Goal: Information Seeking & Learning: Compare options

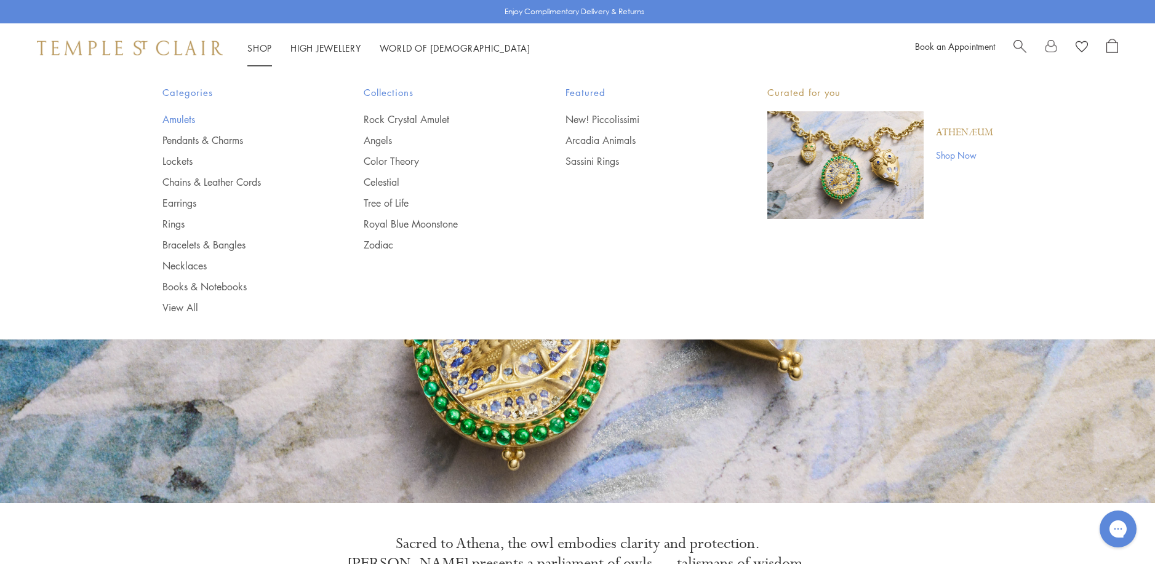
click at [177, 122] on link "Amulets" at bounding box center [238, 120] width 153 height 14
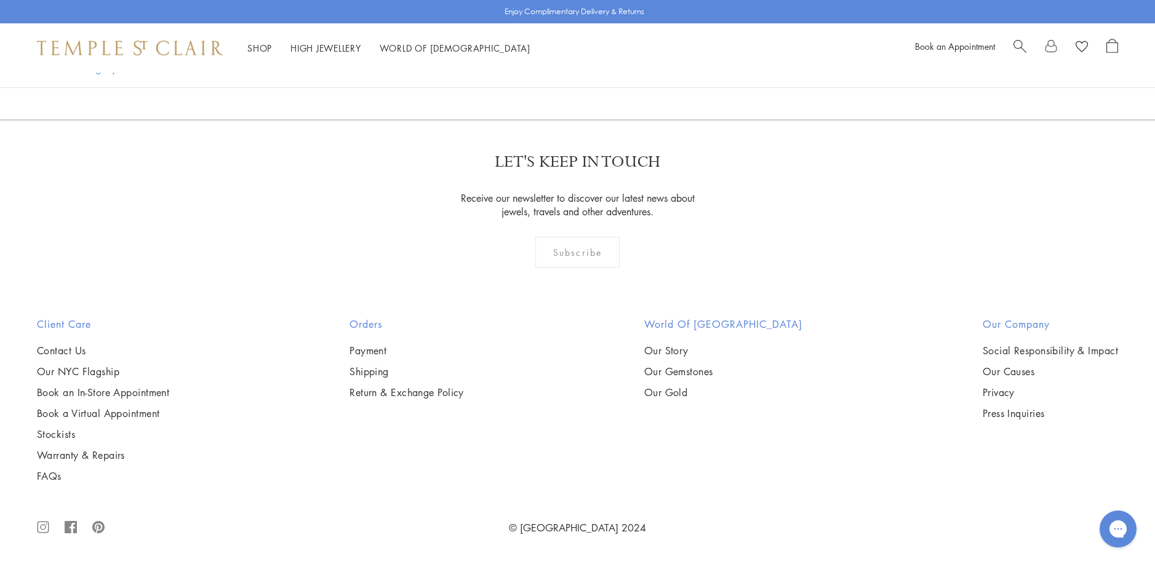
scroll to position [9909, 0]
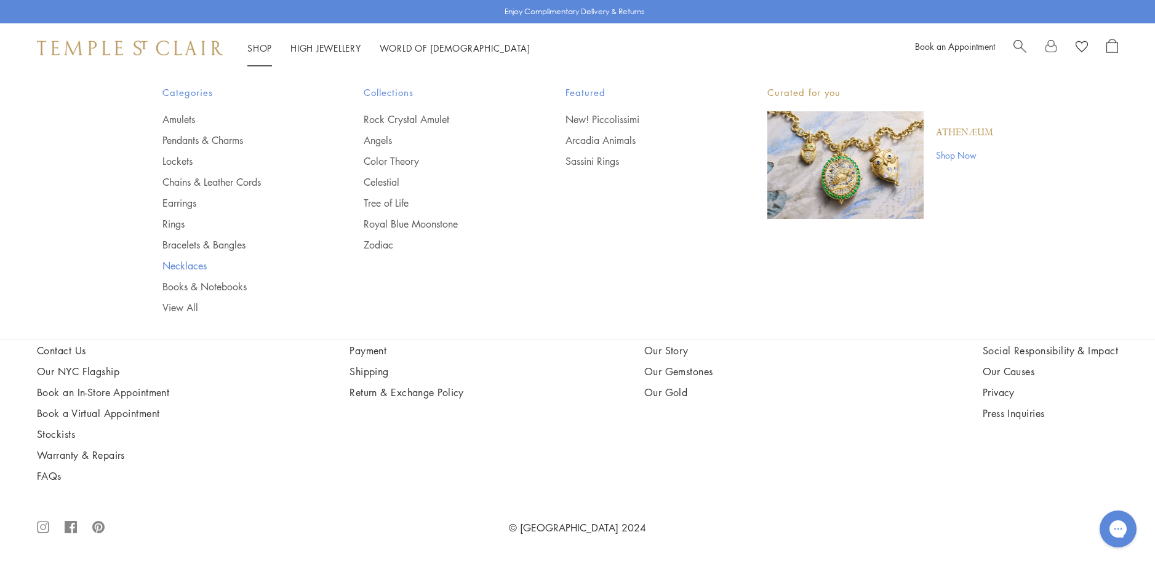
click at [181, 265] on link "Necklaces" at bounding box center [238, 266] width 153 height 14
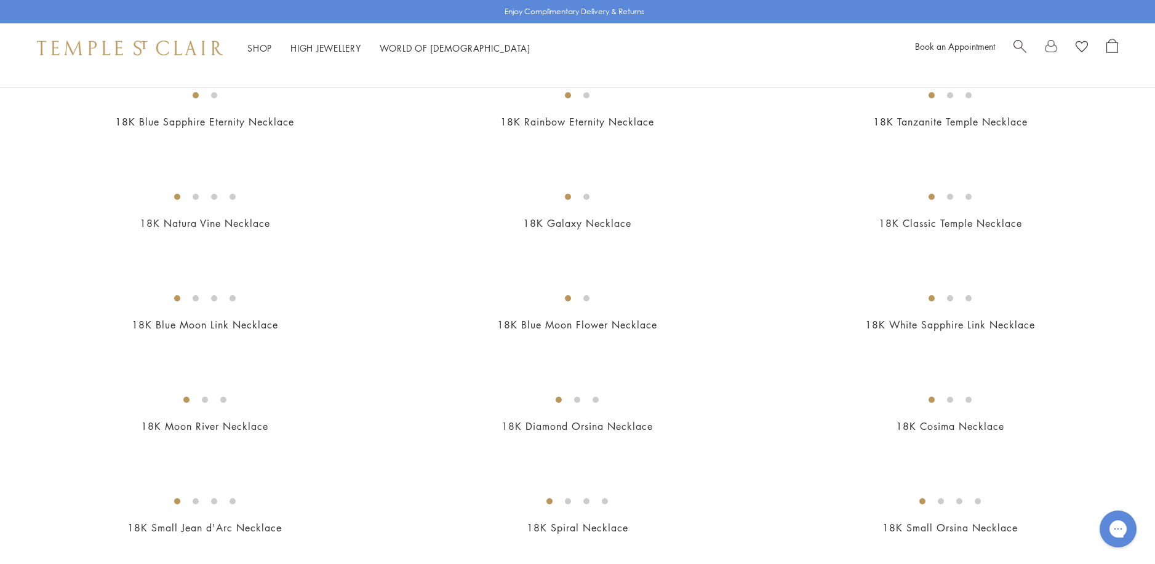
scroll to position [1046, 0]
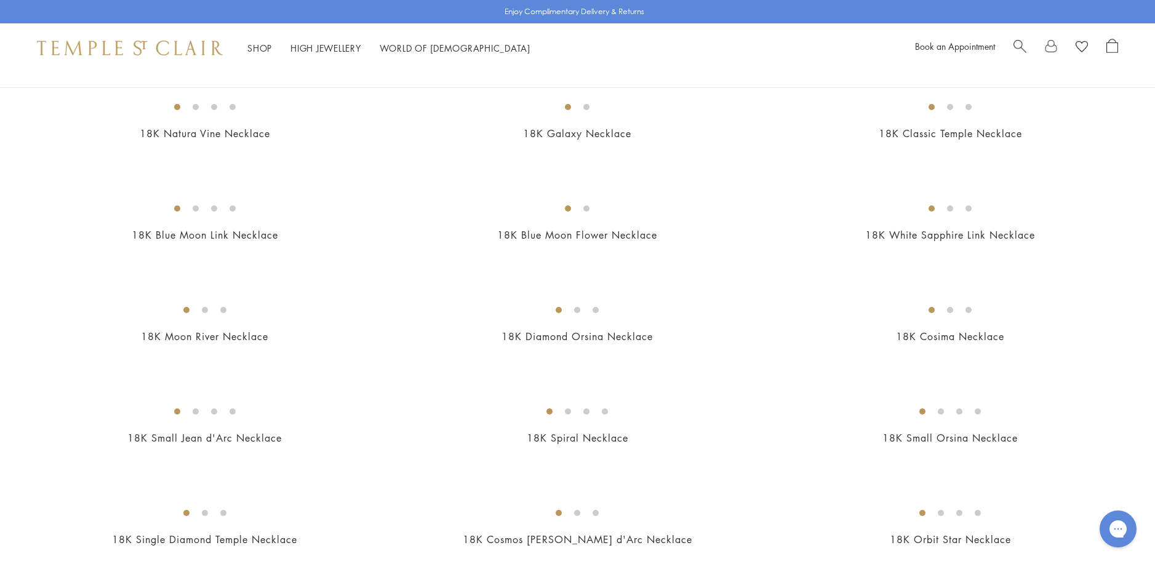
click at [0, 0] on img at bounding box center [0, 0] width 0 height 0
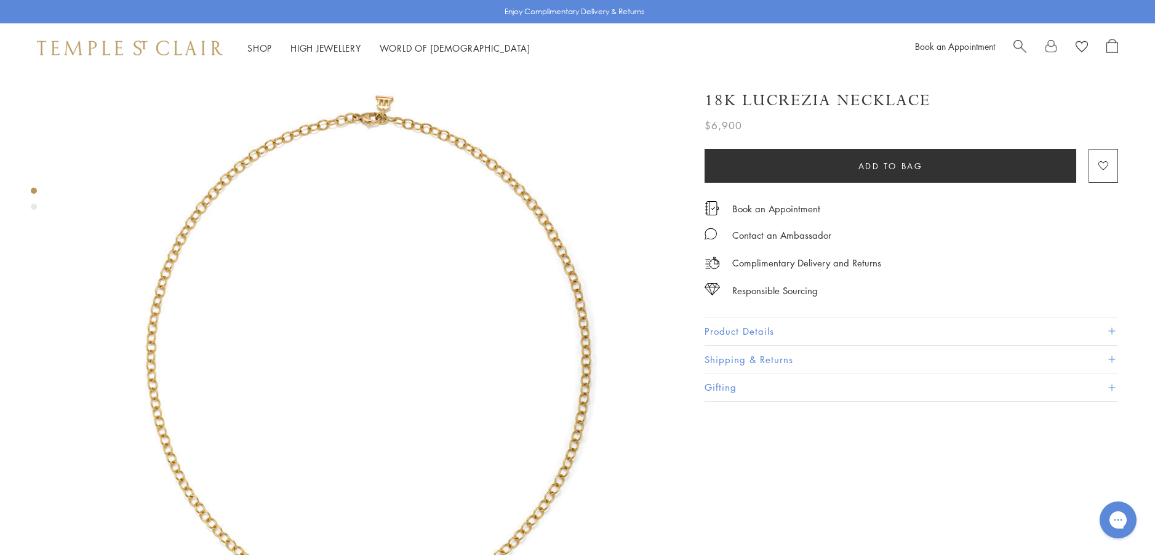
click at [747, 326] on button "Product Details" at bounding box center [912, 332] width 414 height 28
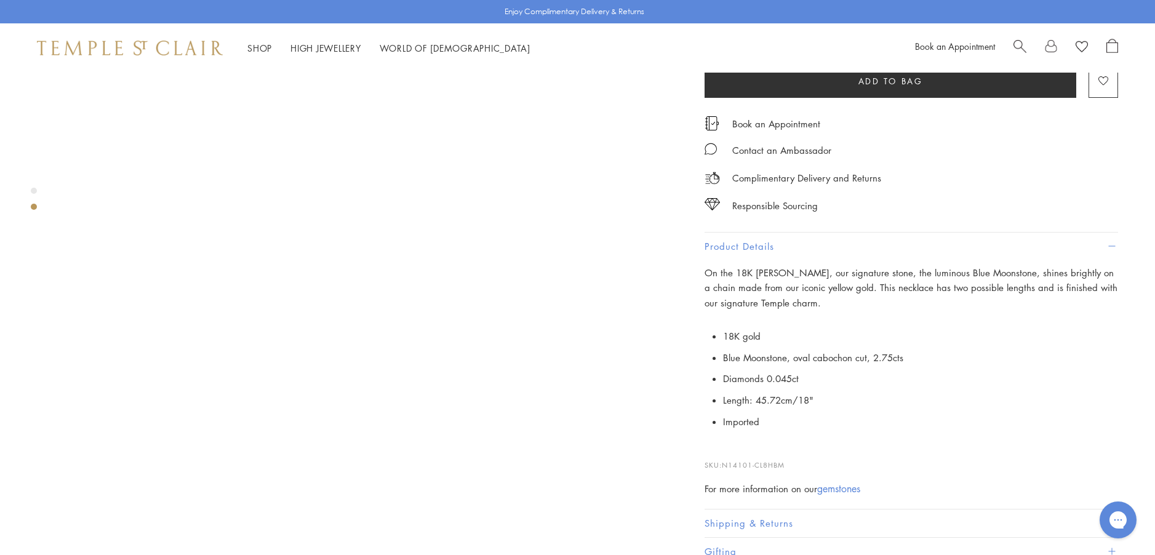
scroll to position [739, 0]
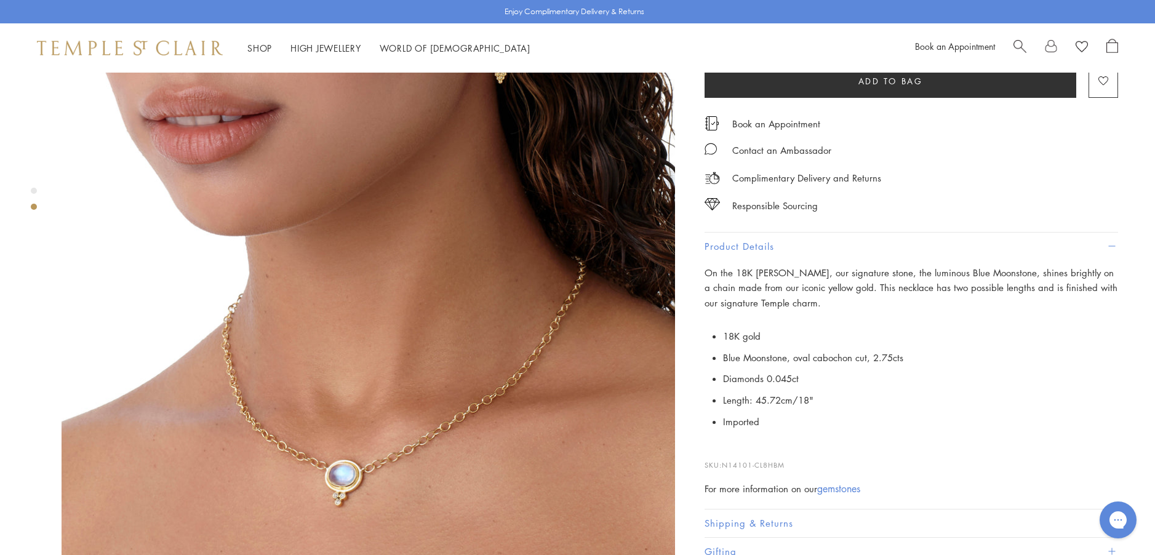
click at [342, 447] on img at bounding box center [369, 273] width 614 height 614
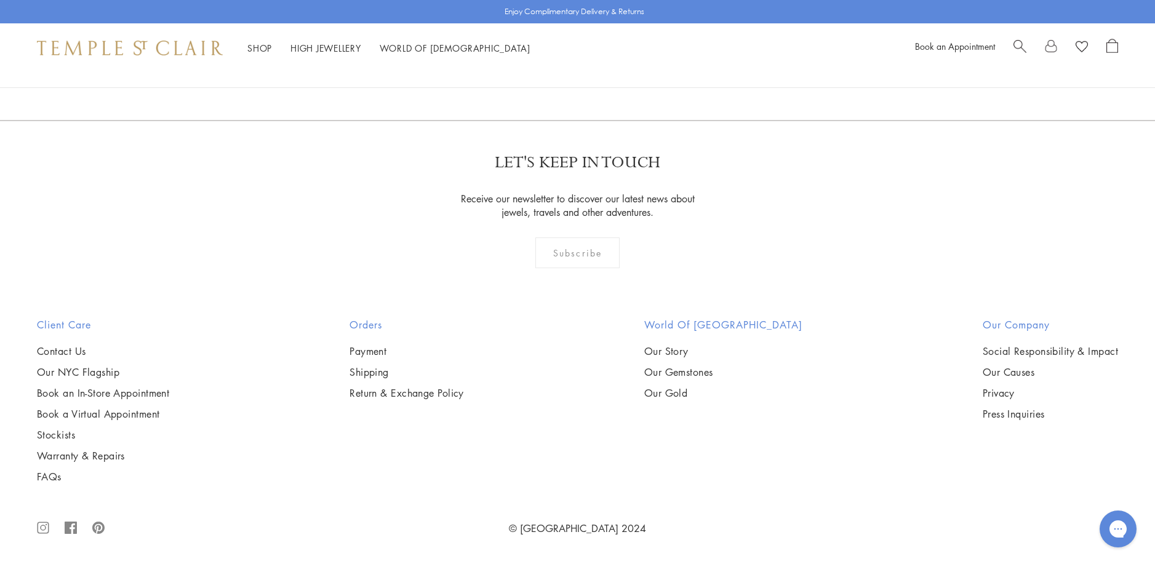
scroll to position [2832, 0]
click at [0, 0] on img at bounding box center [0, 0] width 0 height 0
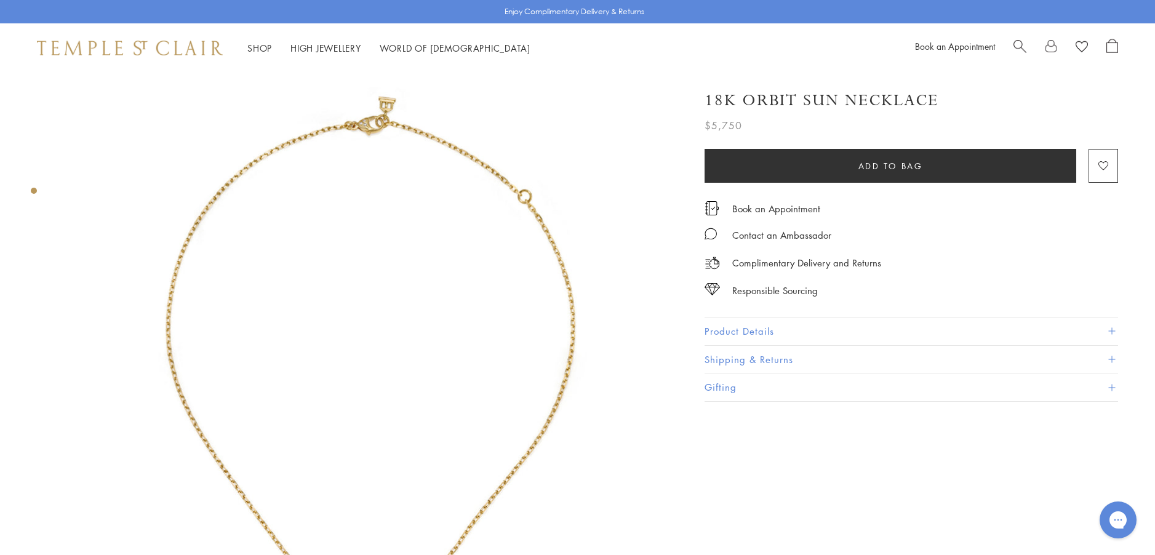
click at [730, 325] on button "Product Details" at bounding box center [912, 332] width 414 height 28
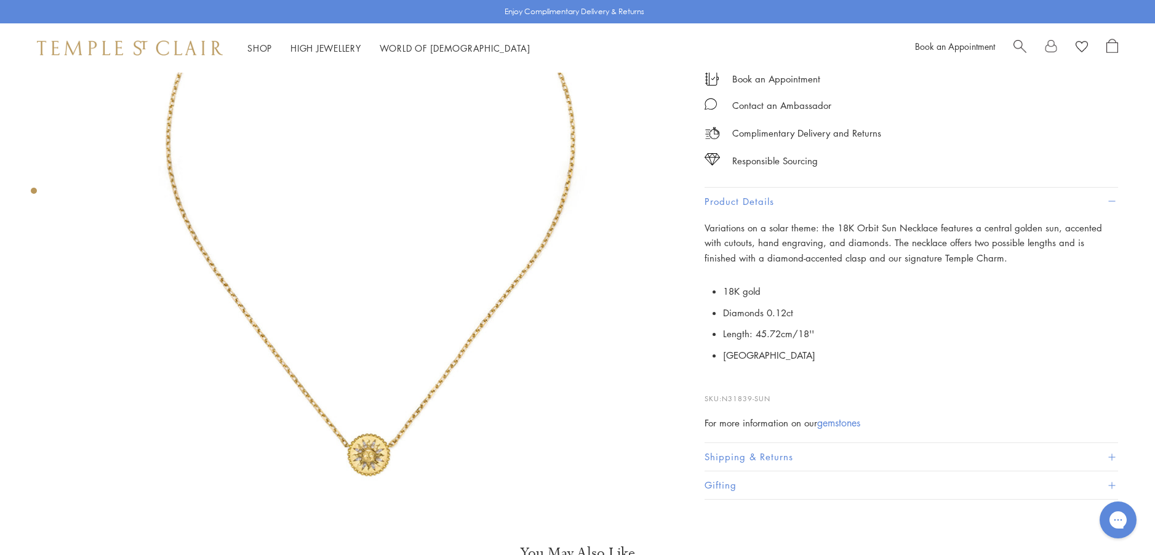
scroll to position [185, 0]
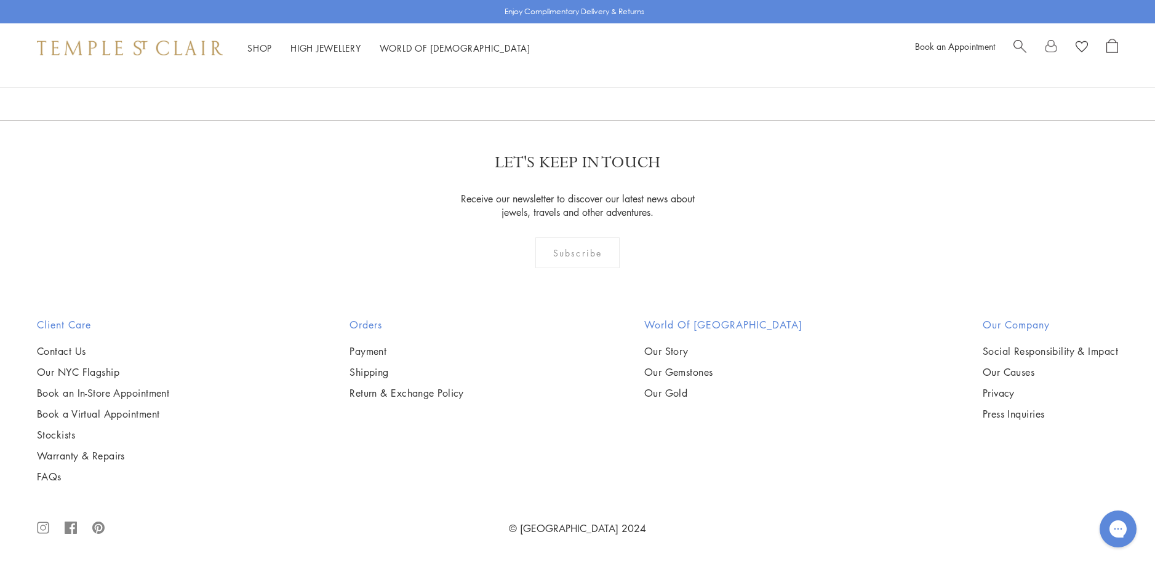
scroll to position [4986, 0]
click at [0, 0] on img at bounding box center [0, 0] width 0 height 0
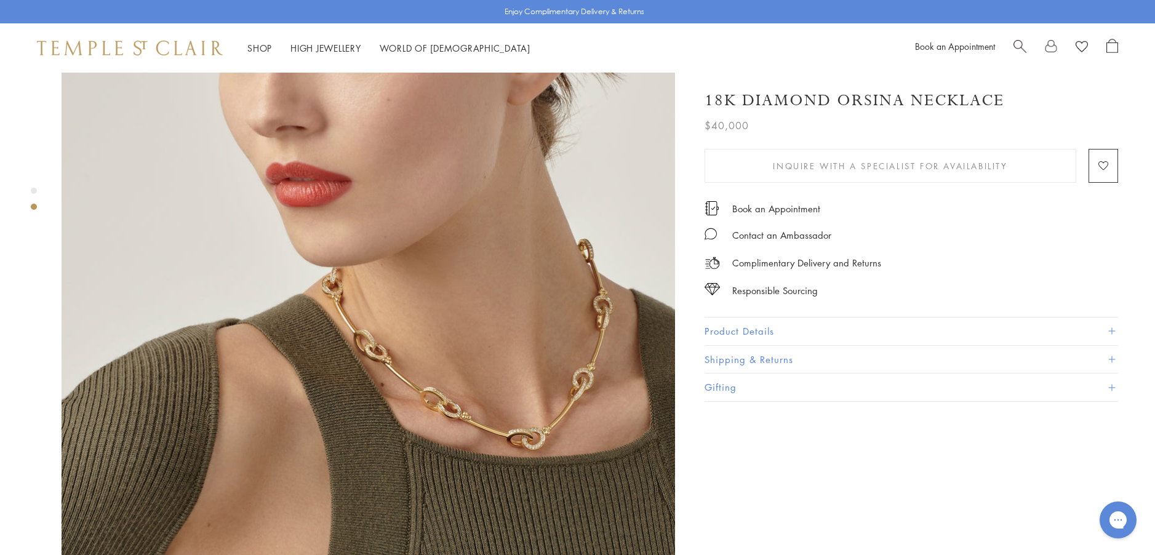
scroll to position [739, 0]
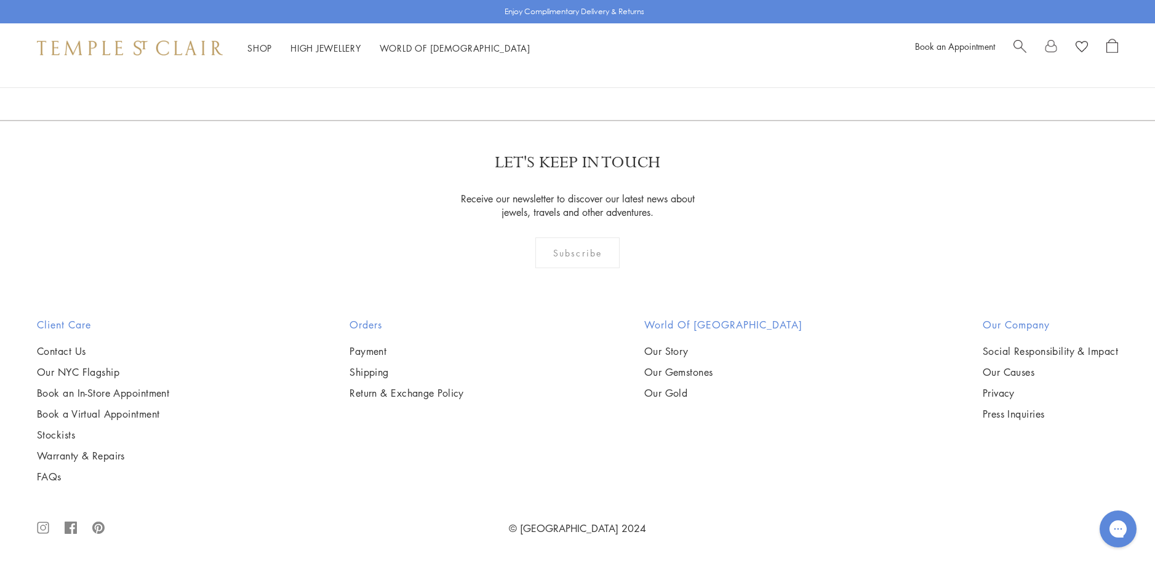
scroll to position [5663, 0]
click at [0, 0] on img at bounding box center [0, 0] width 0 height 0
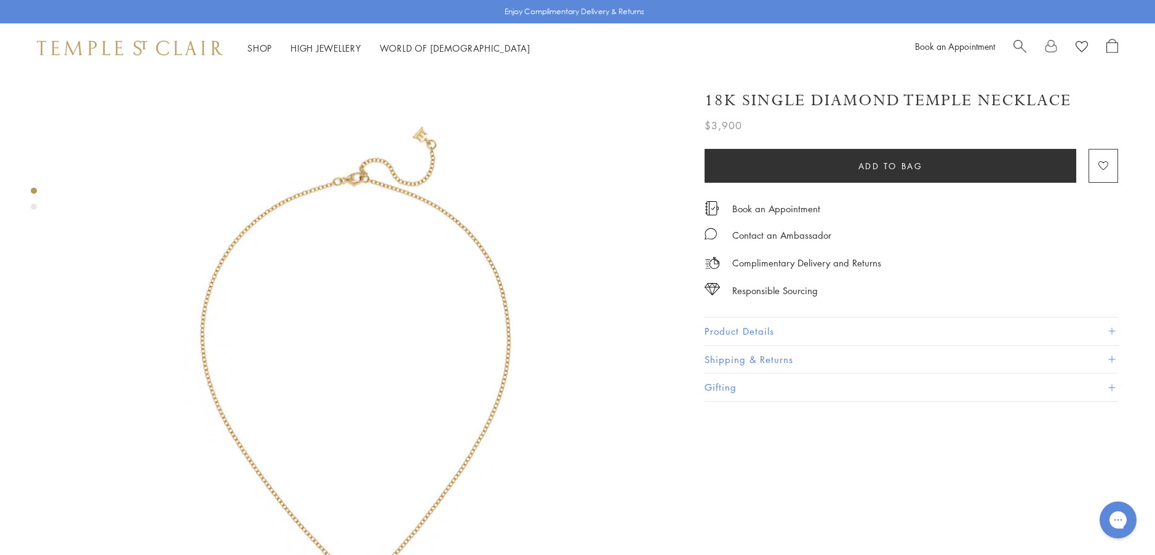
click at [741, 330] on button "Product Details" at bounding box center [912, 332] width 414 height 28
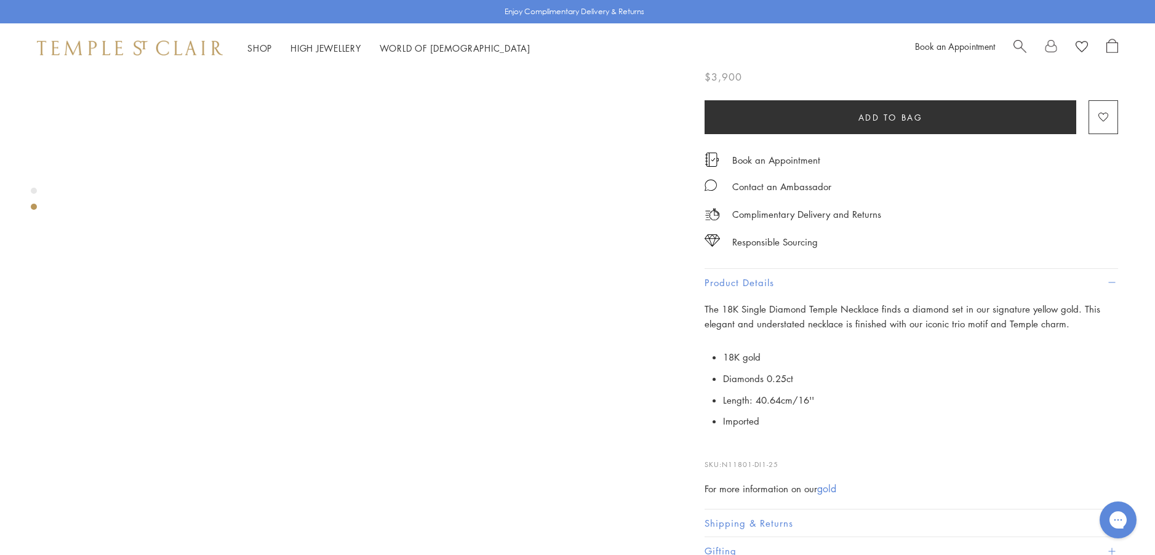
scroll to position [739, 0]
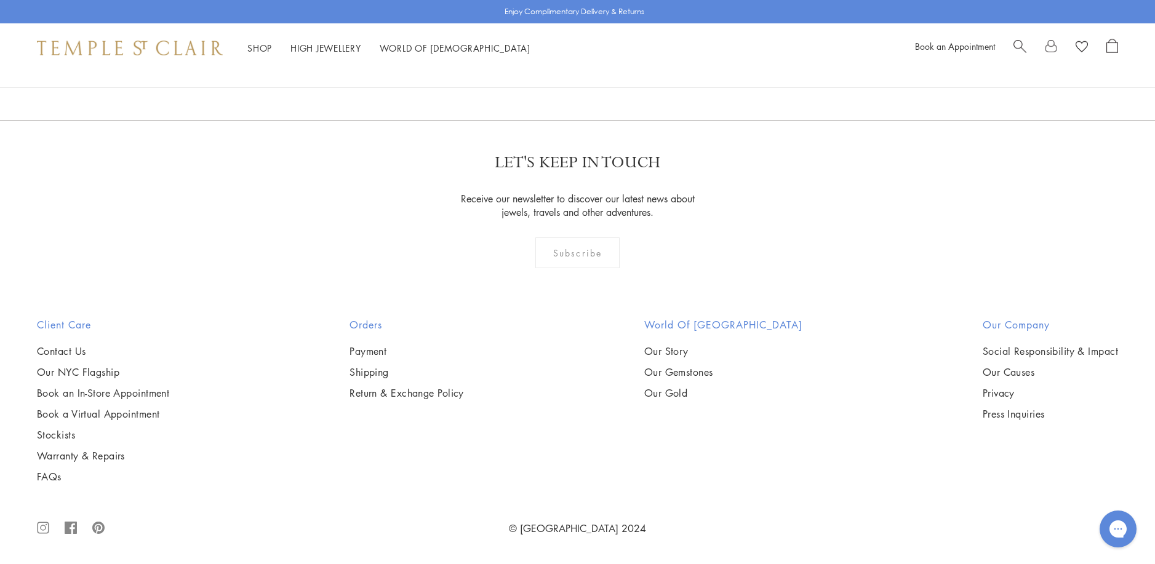
scroll to position [5971, 0]
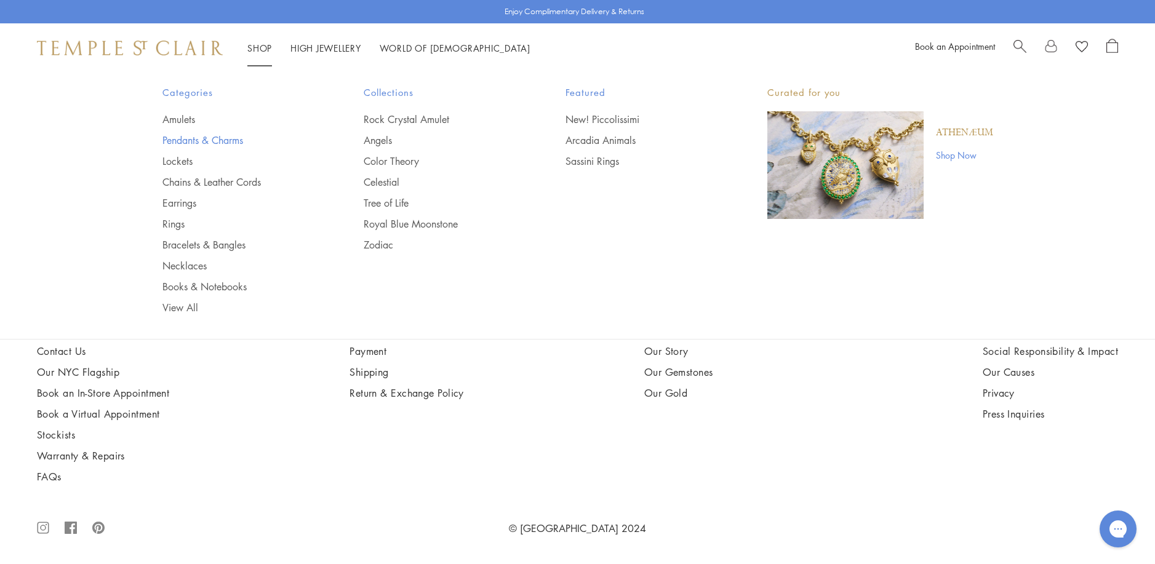
click at [185, 142] on link "Pendants & Charms" at bounding box center [238, 141] width 153 height 14
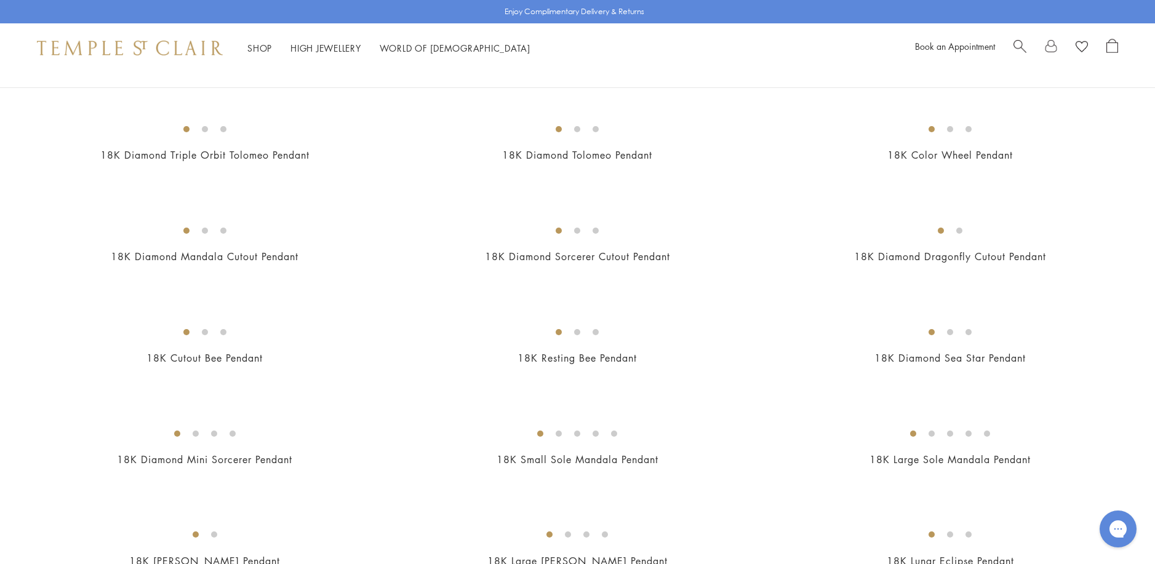
scroll to position [1846, 0]
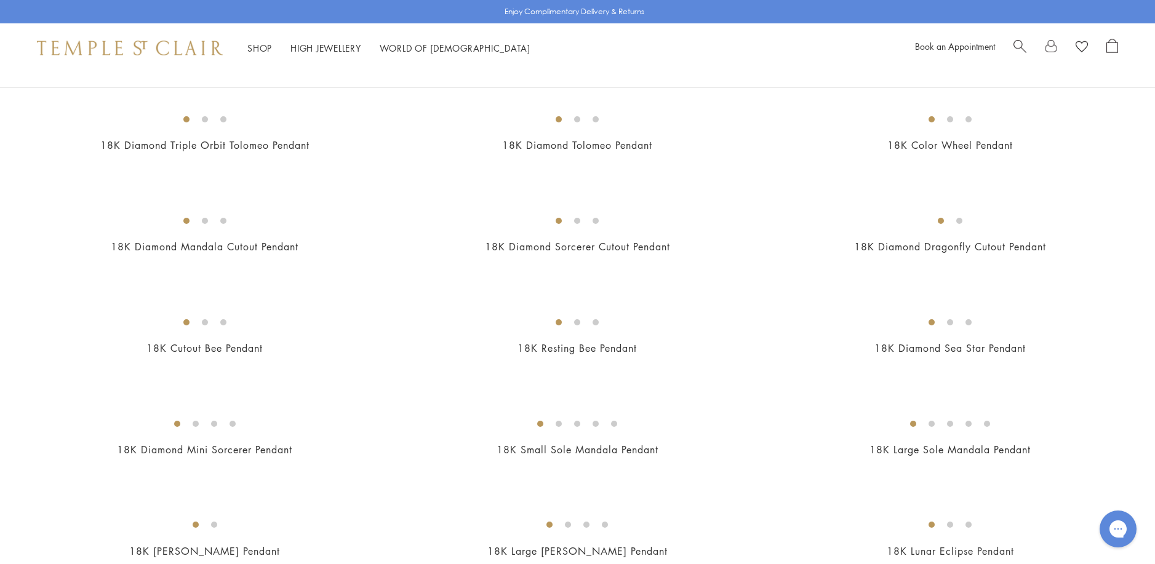
click at [0, 0] on img at bounding box center [0, 0] width 0 height 0
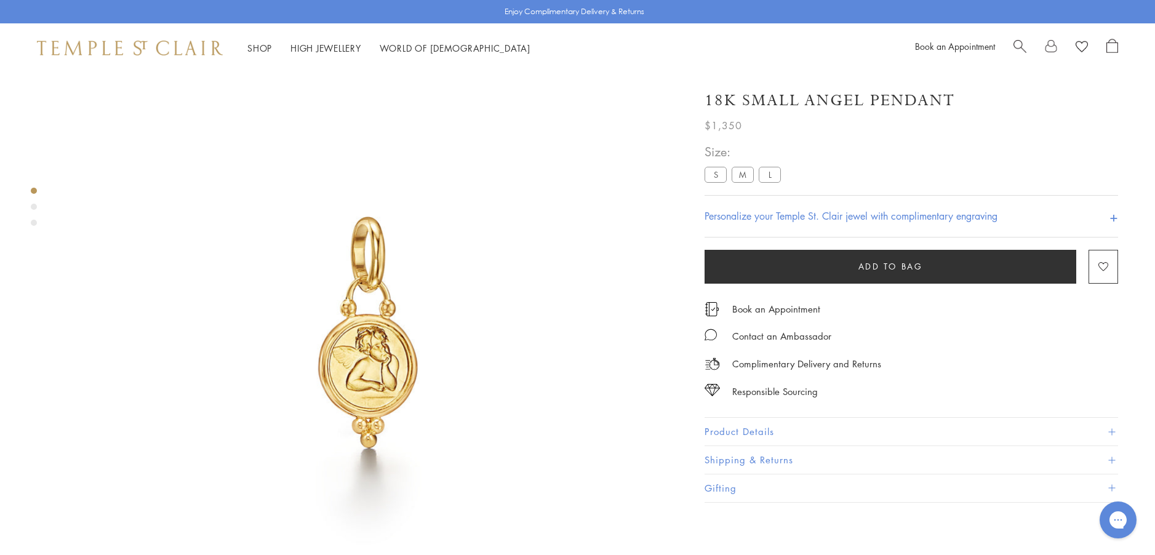
scroll to position [73, 0]
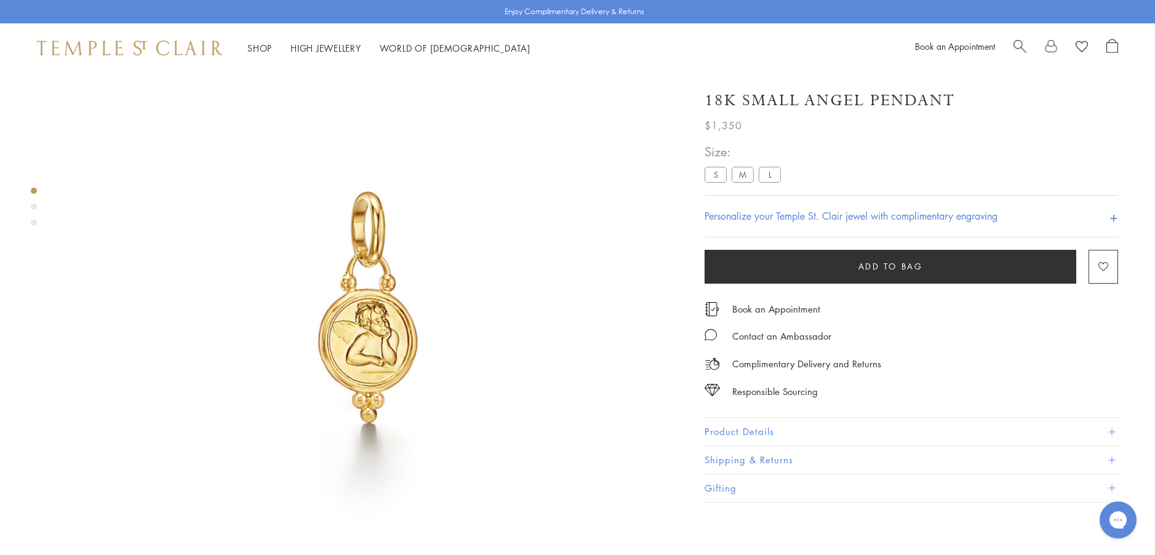
click at [731, 431] on button "Product Details" at bounding box center [912, 432] width 414 height 28
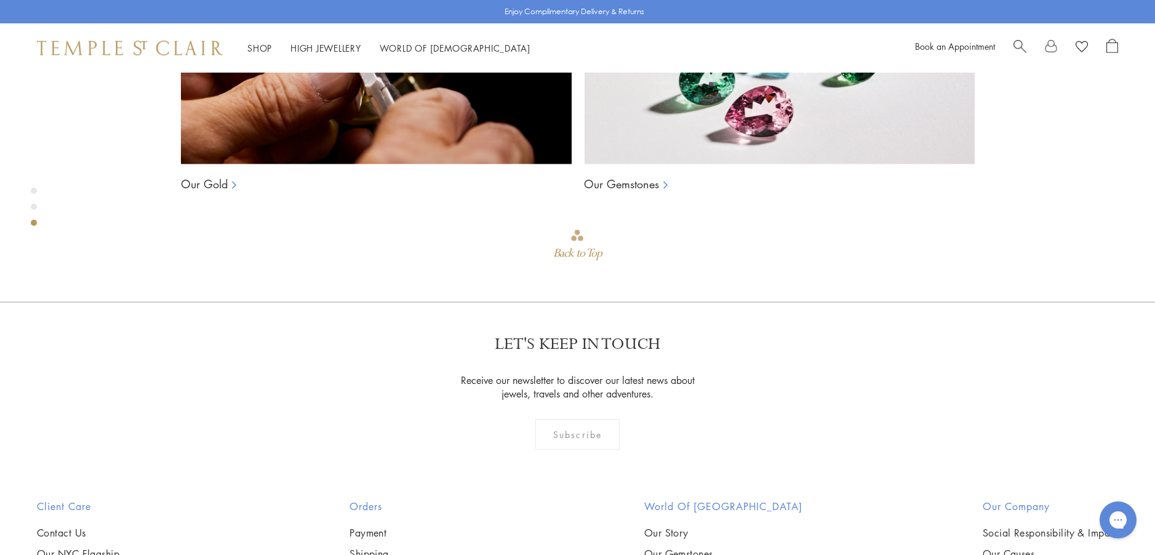
scroll to position [1242, 0]
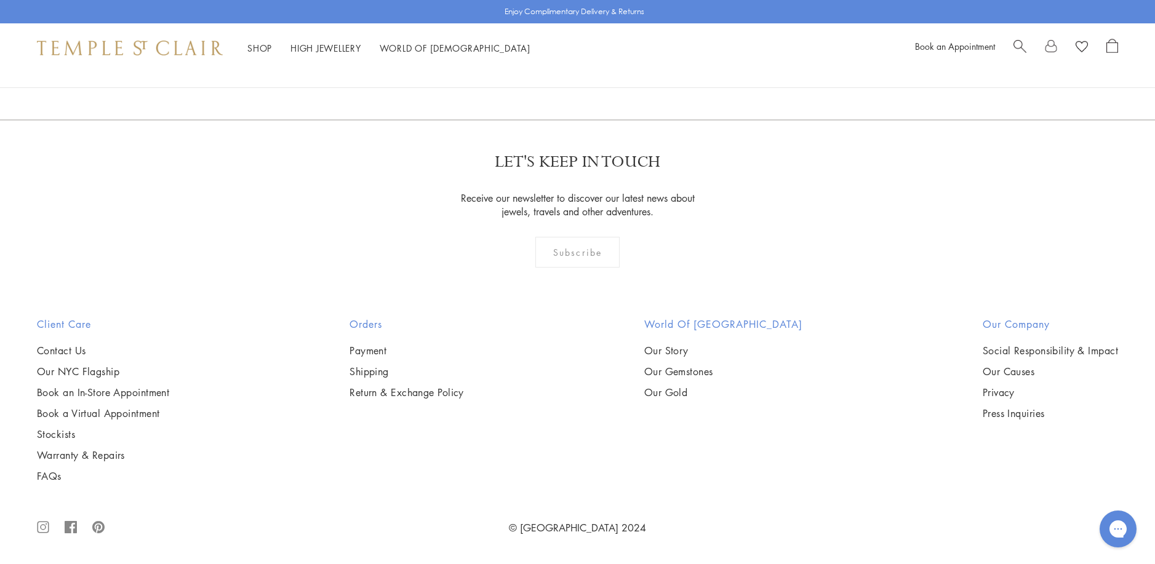
scroll to position [3631, 0]
click at [0, 0] on img at bounding box center [0, 0] width 0 height 0
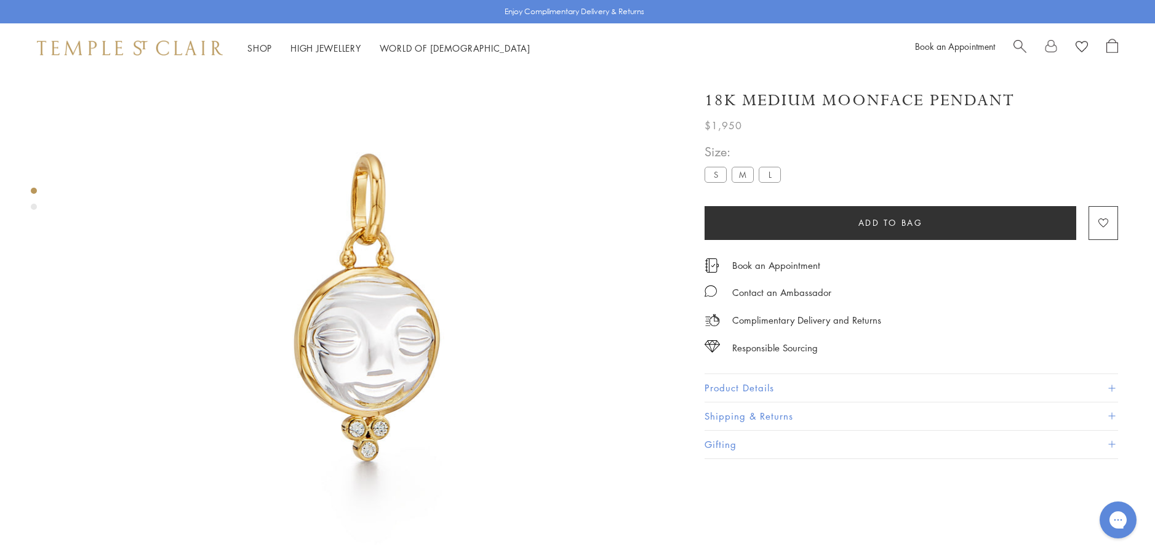
click at [719, 386] on button "Product Details" at bounding box center [912, 388] width 414 height 28
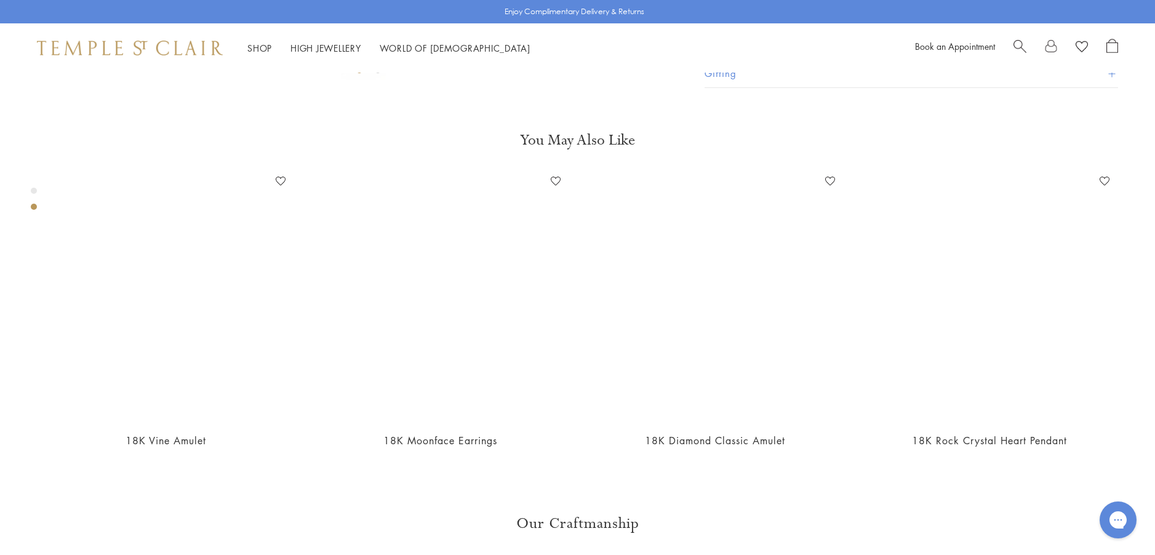
scroll to position [688, 0]
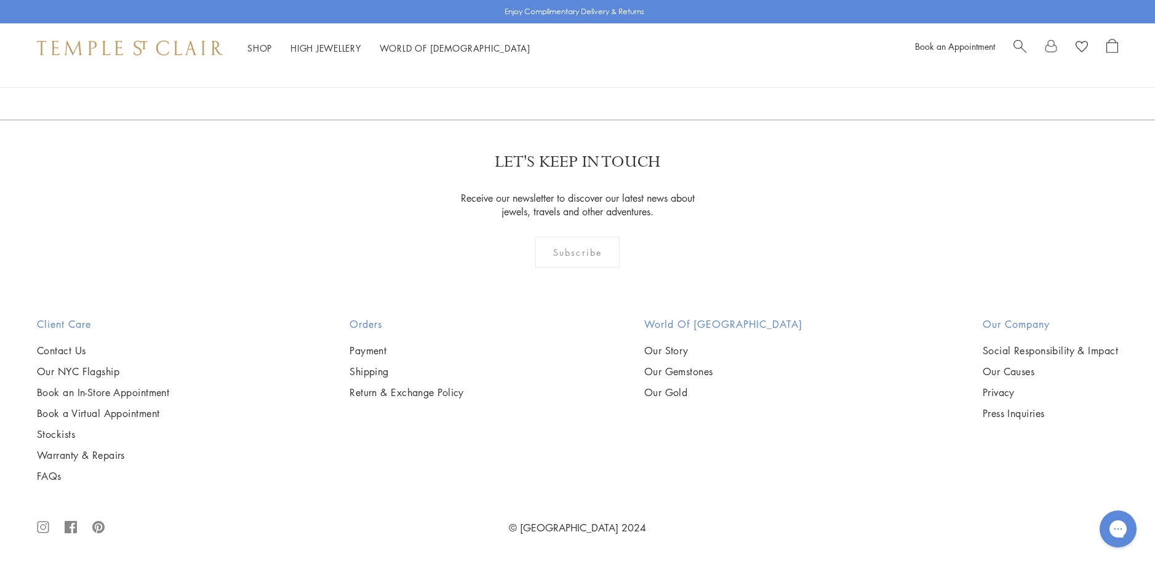
scroll to position [6157, 0]
click at [0, 0] on img at bounding box center [0, 0] width 0 height 0
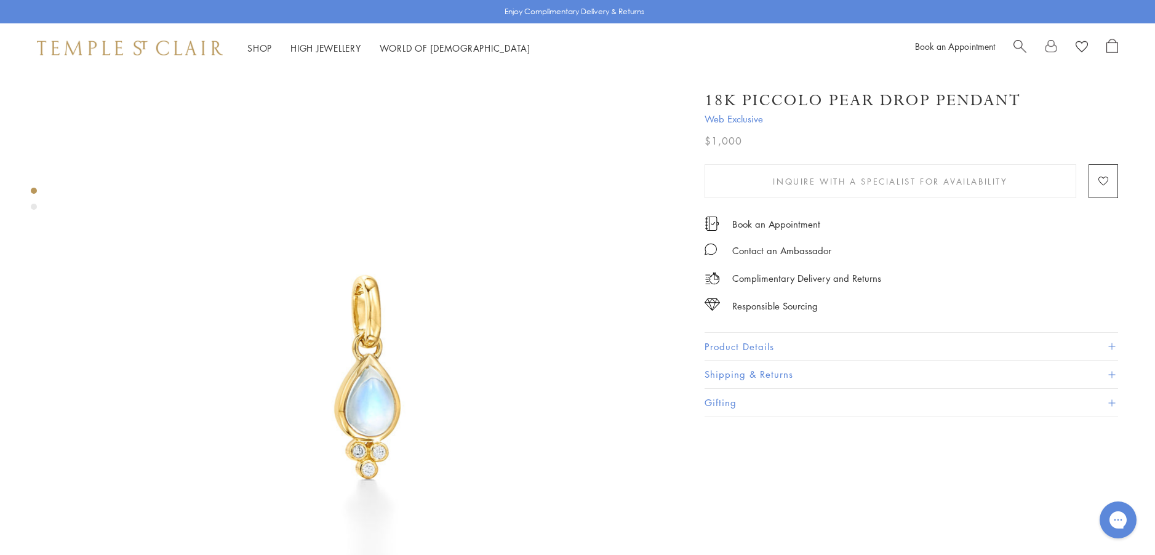
click at [739, 344] on button "Product Details" at bounding box center [912, 347] width 414 height 28
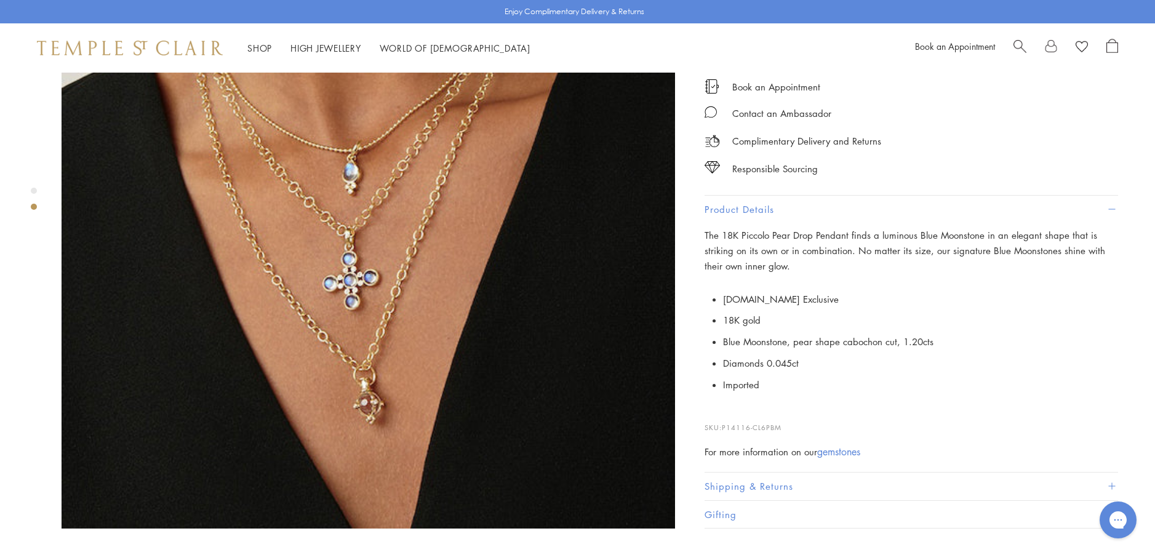
scroll to position [800, 0]
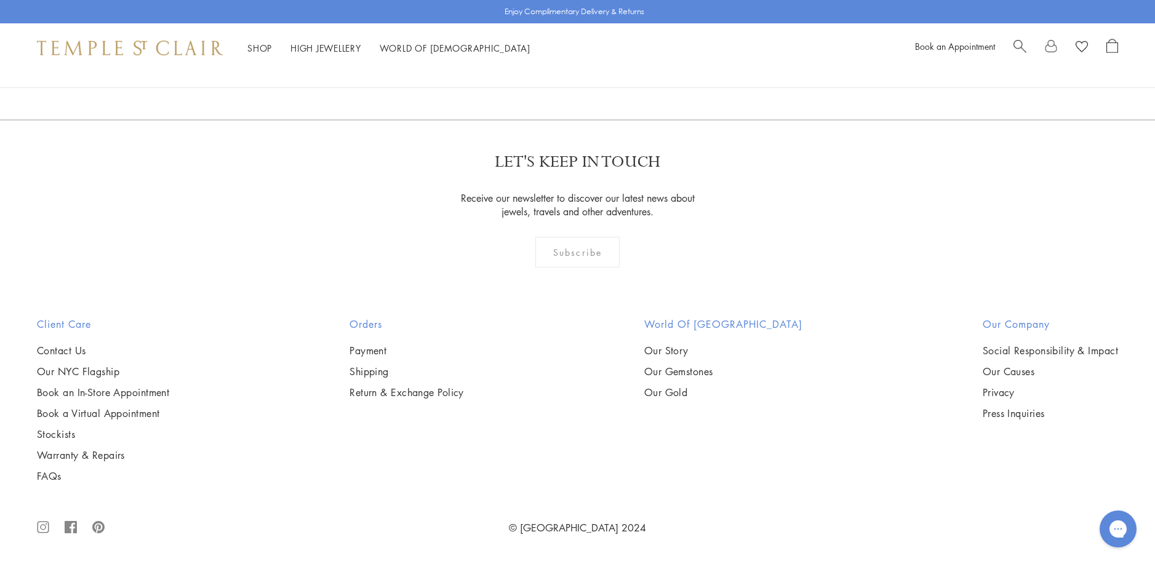
scroll to position [9176, 0]
click at [558, 70] on link "2" at bounding box center [558, 53] width 41 height 34
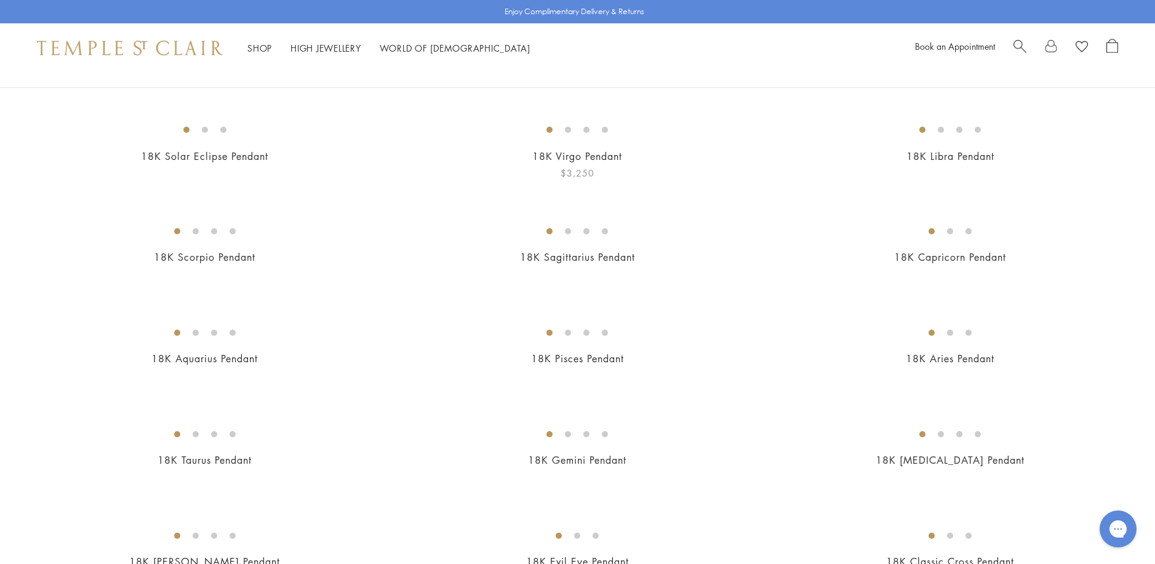
scroll to position [123, 0]
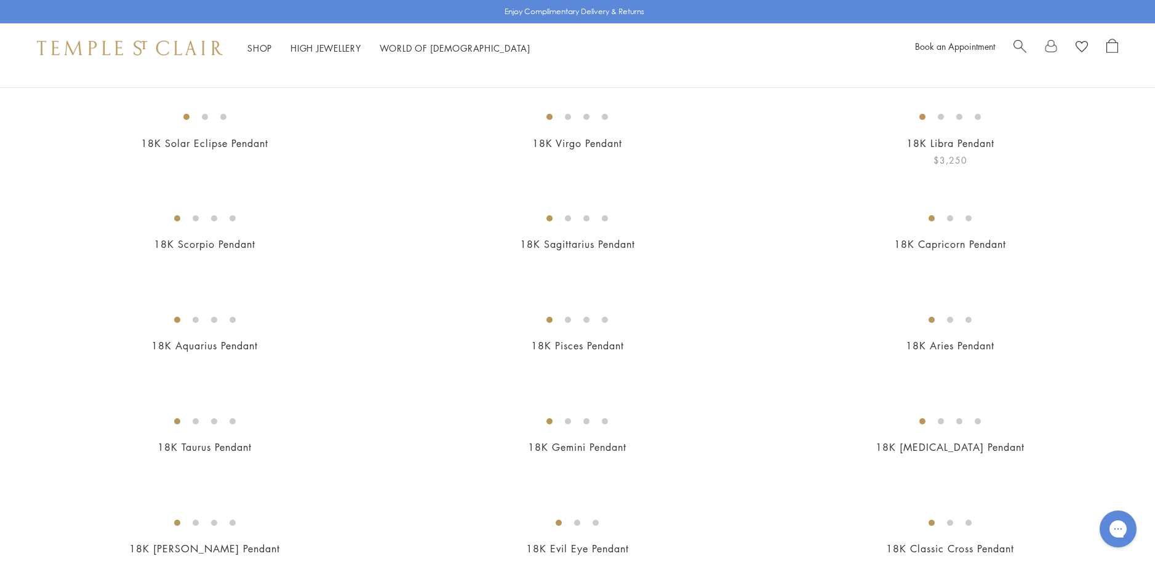
click at [0, 0] on img at bounding box center [0, 0] width 0 height 0
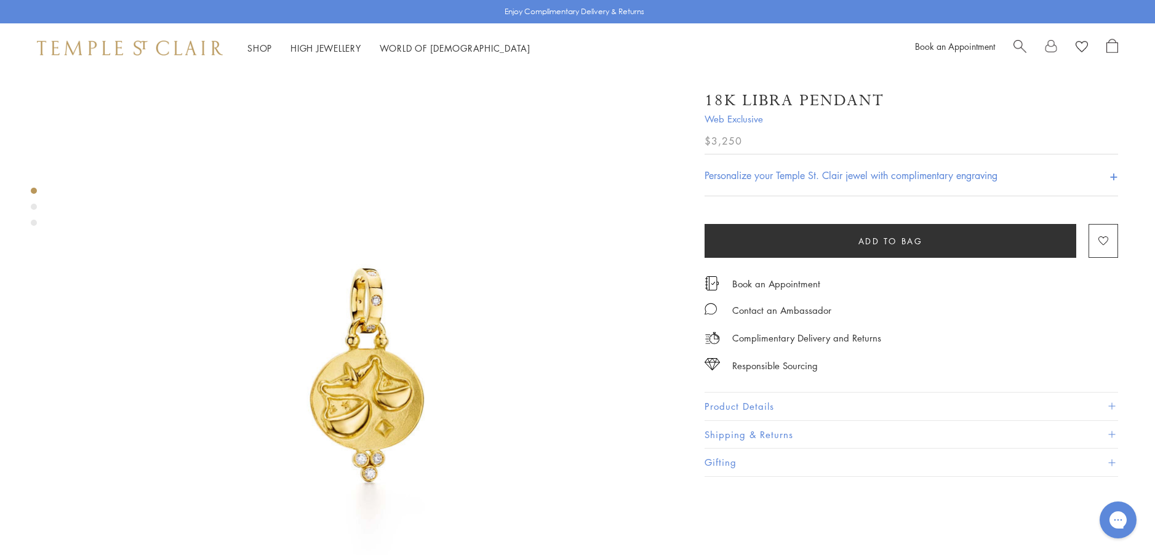
click at [723, 403] on button "Product Details" at bounding box center [912, 407] width 414 height 28
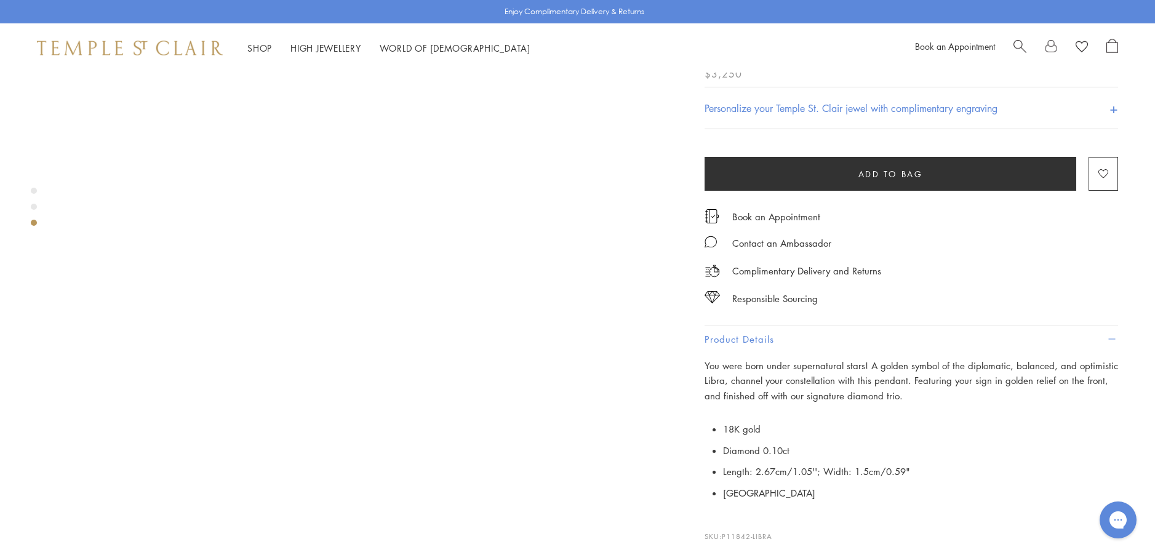
scroll to position [1231, 0]
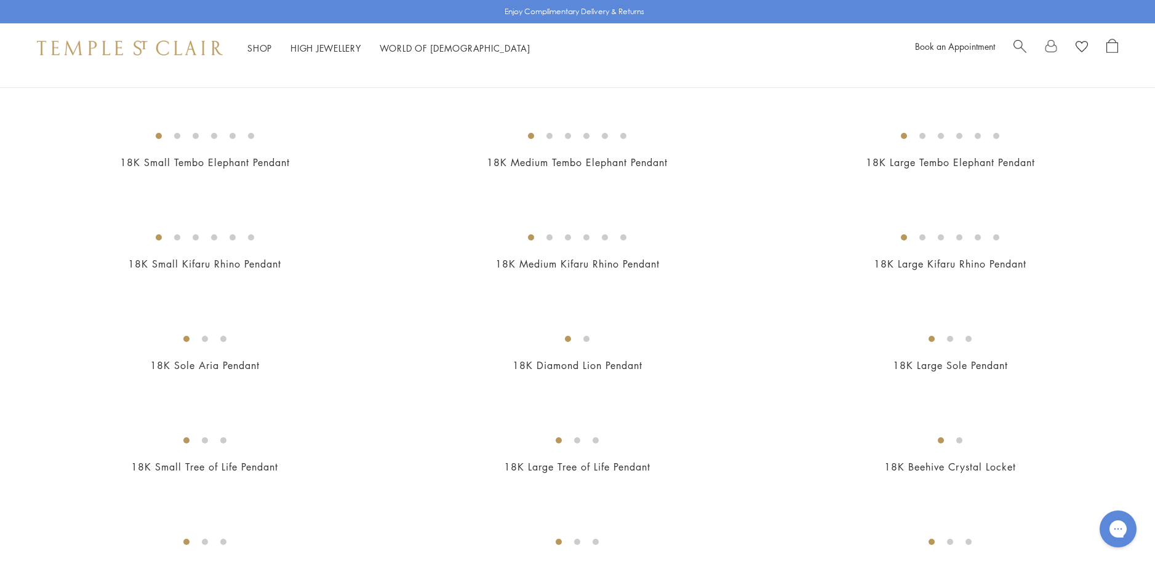
scroll to position [1416, 0]
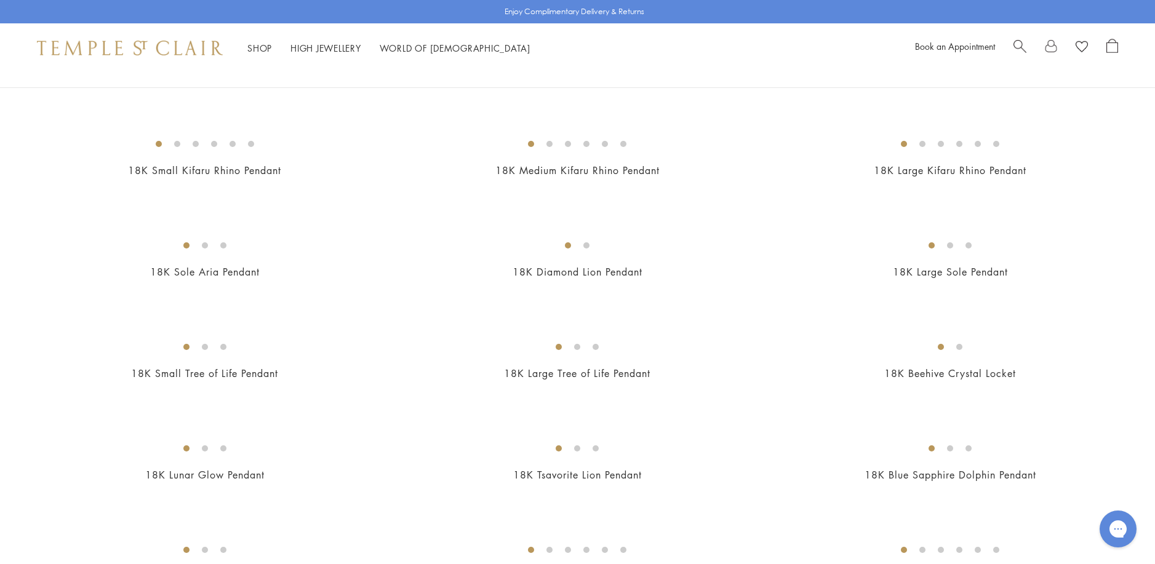
click at [0, 0] on img at bounding box center [0, 0] width 0 height 0
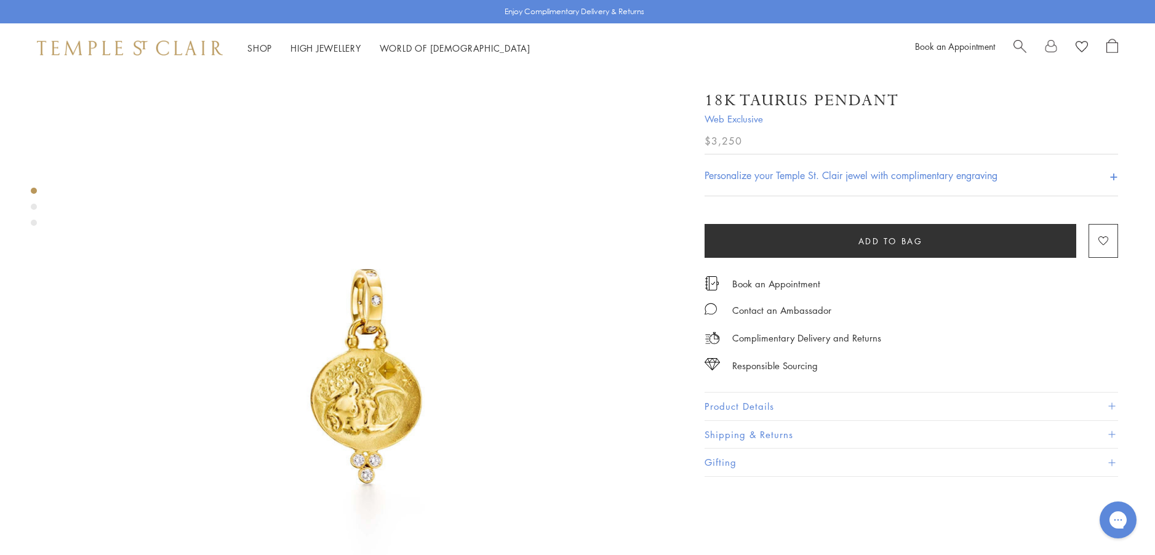
click at [725, 403] on button "Product Details" at bounding box center [912, 407] width 414 height 28
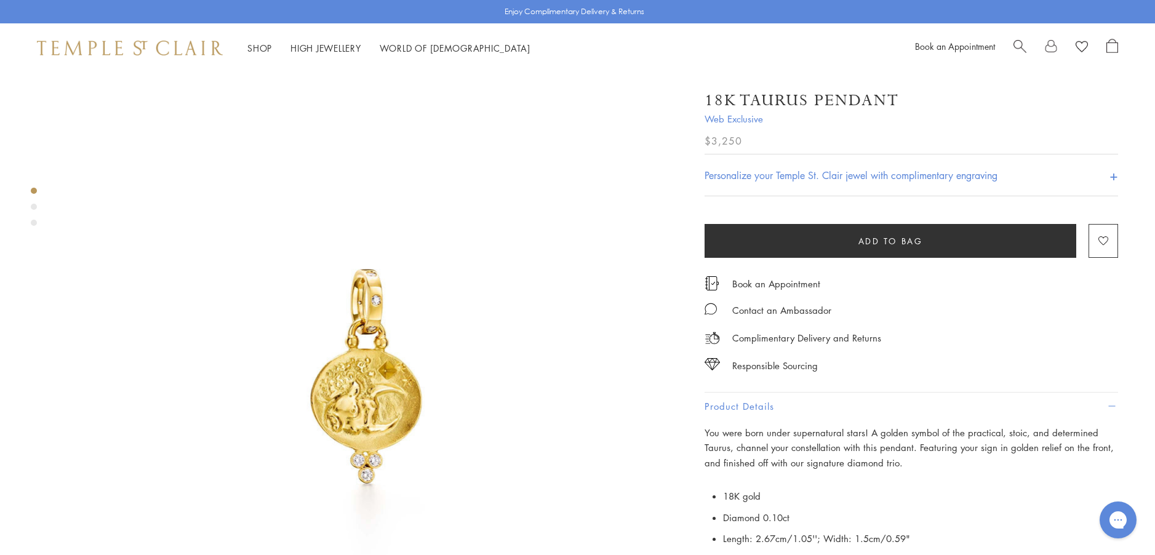
click at [375, 385] on img at bounding box center [369, 380] width 614 height 614
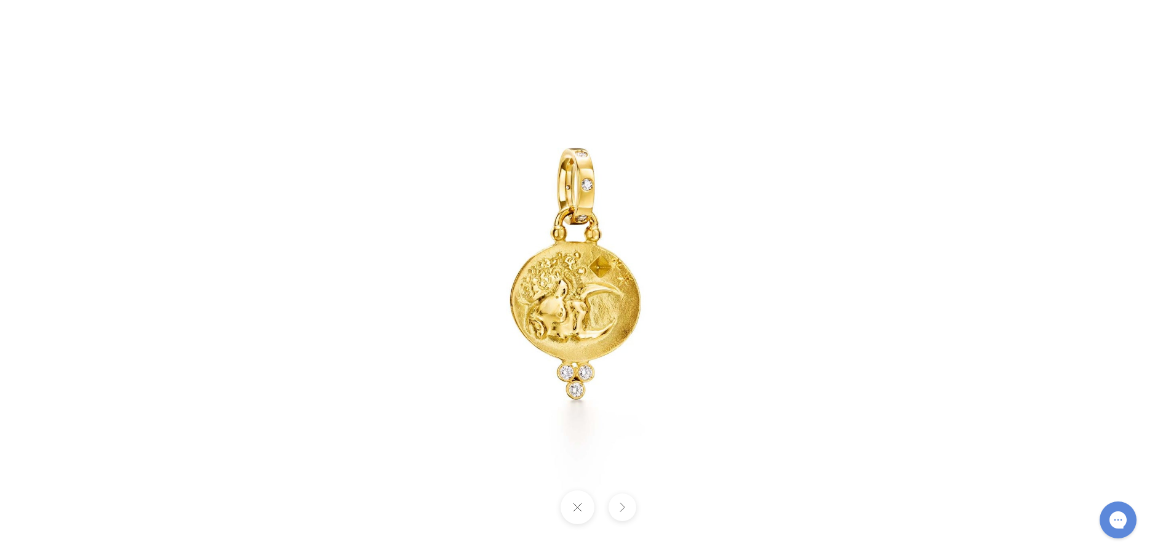
click at [591, 319] on img at bounding box center [578, 278] width 720 height 720
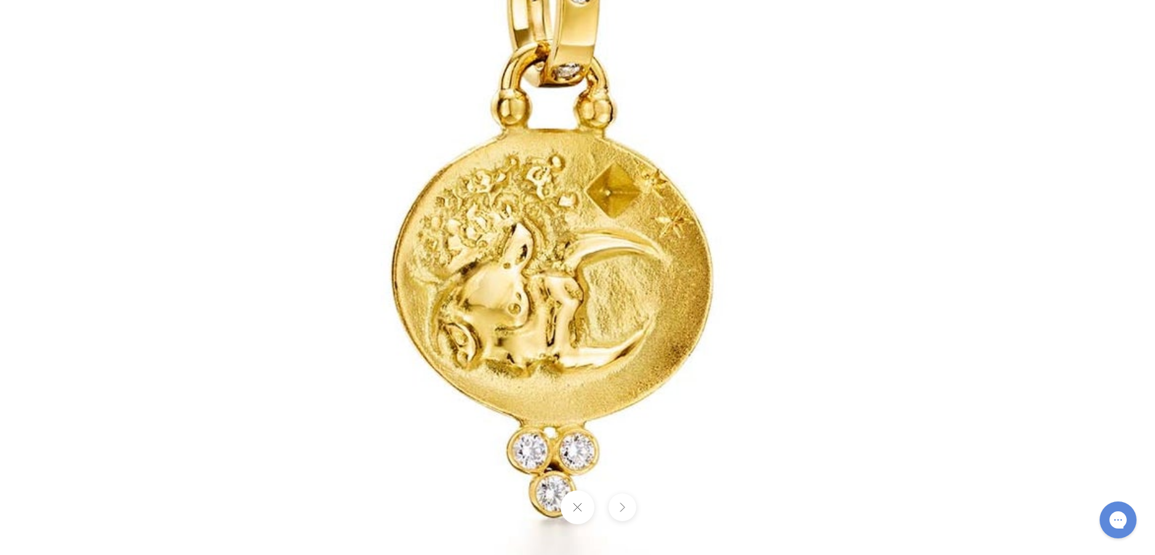
click at [582, 506] on button at bounding box center [578, 508] width 34 height 34
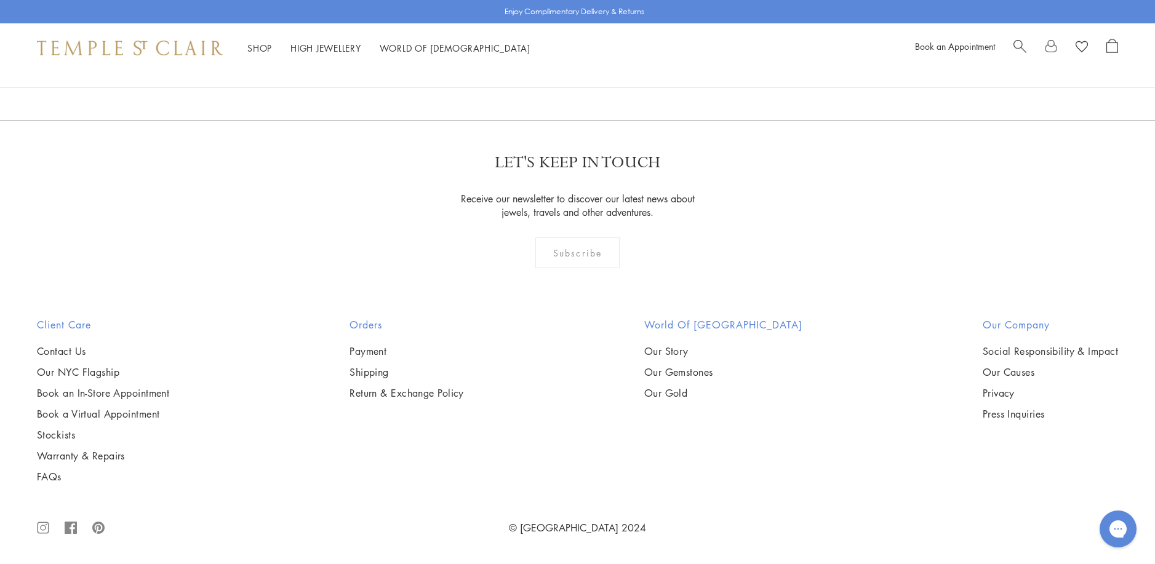
scroll to position [3570, 0]
click at [0, 0] on img at bounding box center [0, 0] width 0 height 0
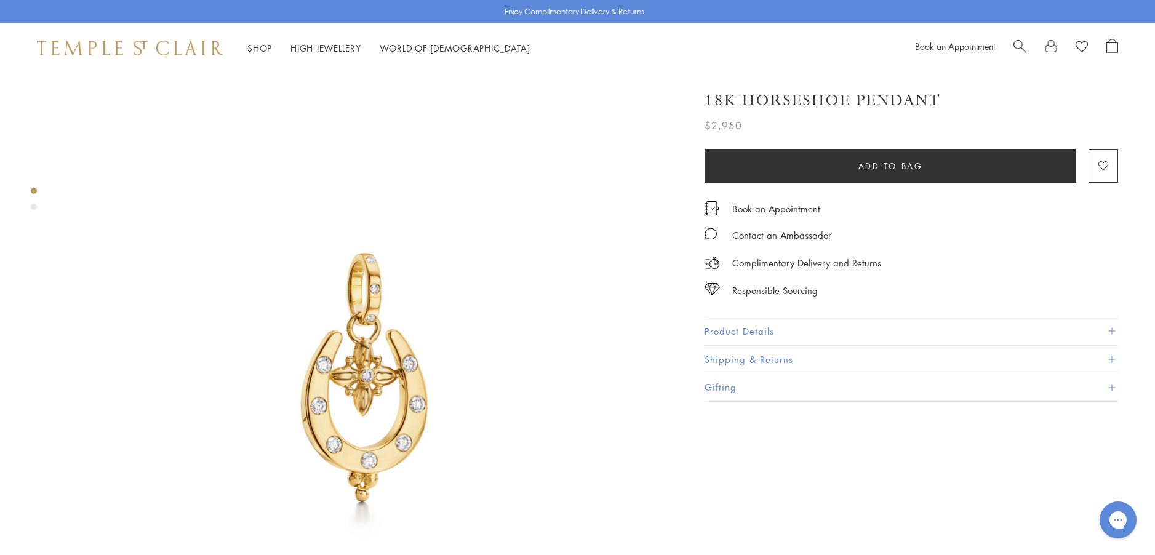
click at [721, 329] on button "Product Details" at bounding box center [912, 332] width 414 height 28
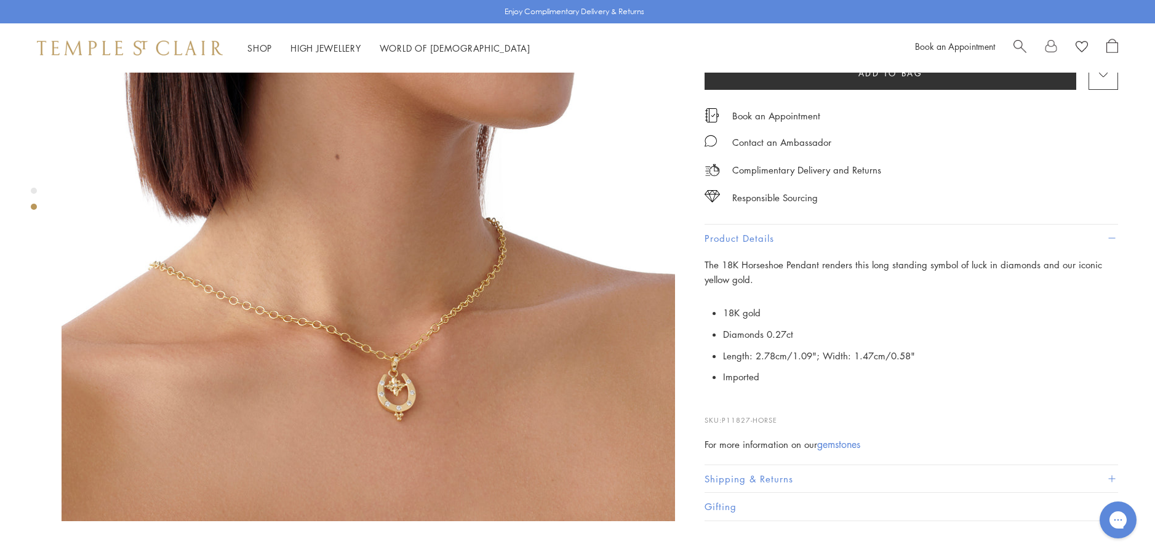
scroll to position [800, 0]
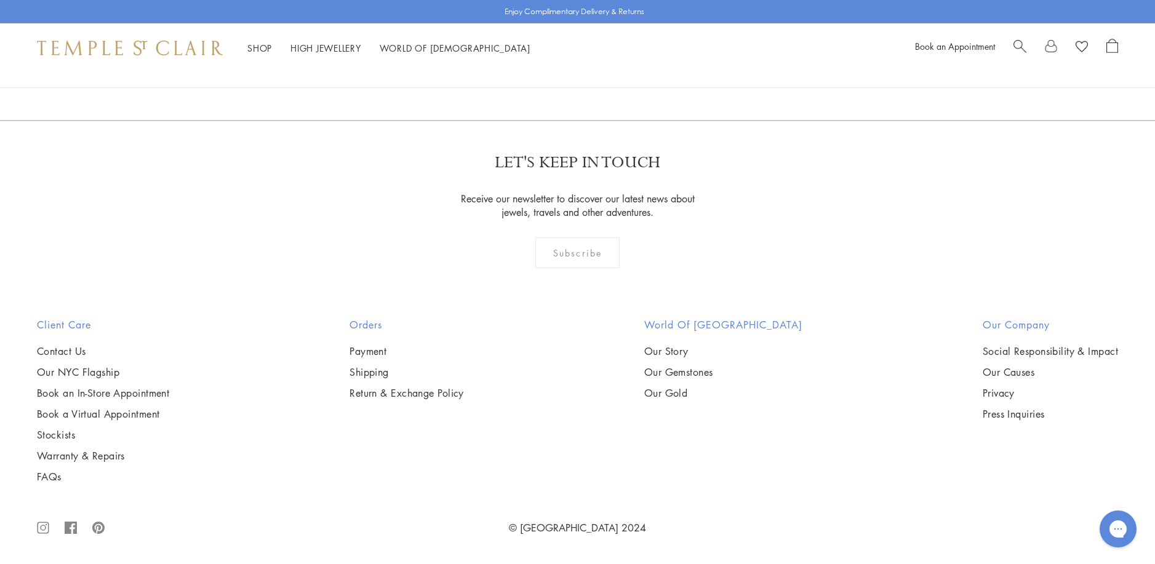
scroll to position [4739, 0]
click at [0, 0] on img at bounding box center [0, 0] width 0 height 0
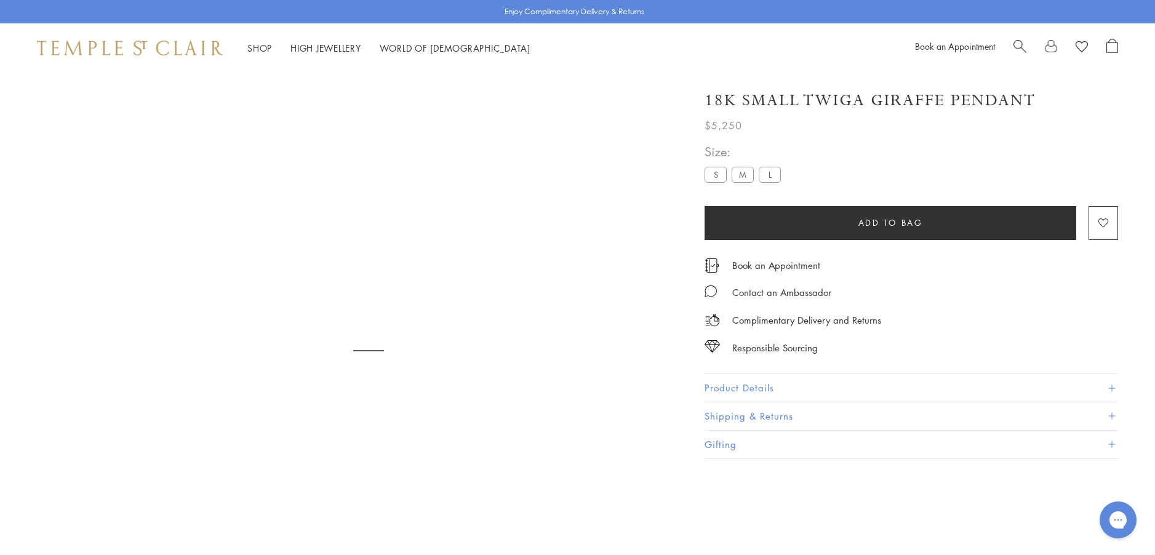
scroll to position [73, 0]
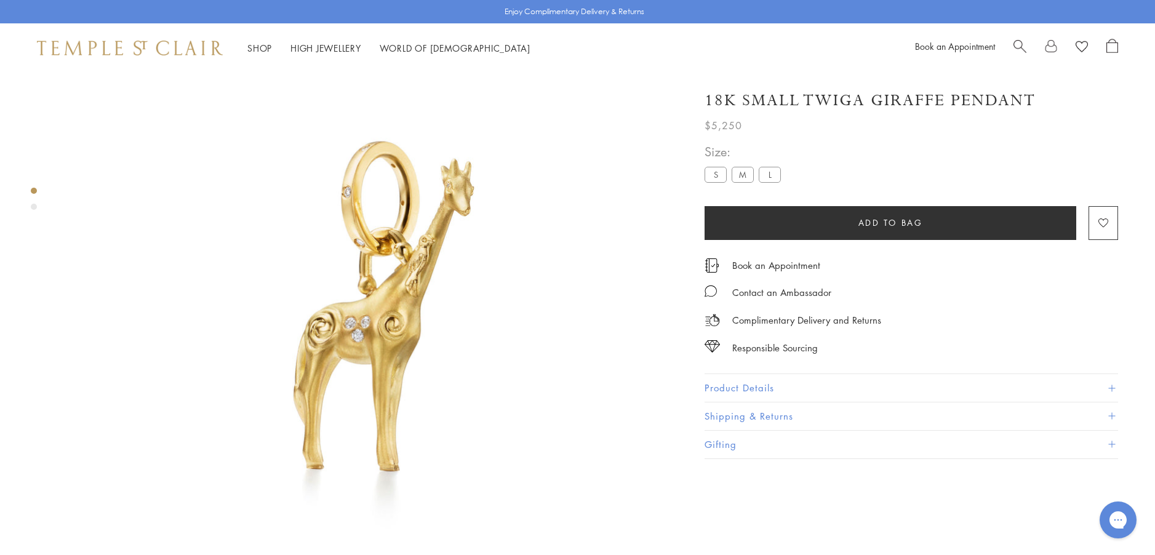
click at [740, 387] on button "Product Details" at bounding box center [912, 388] width 414 height 28
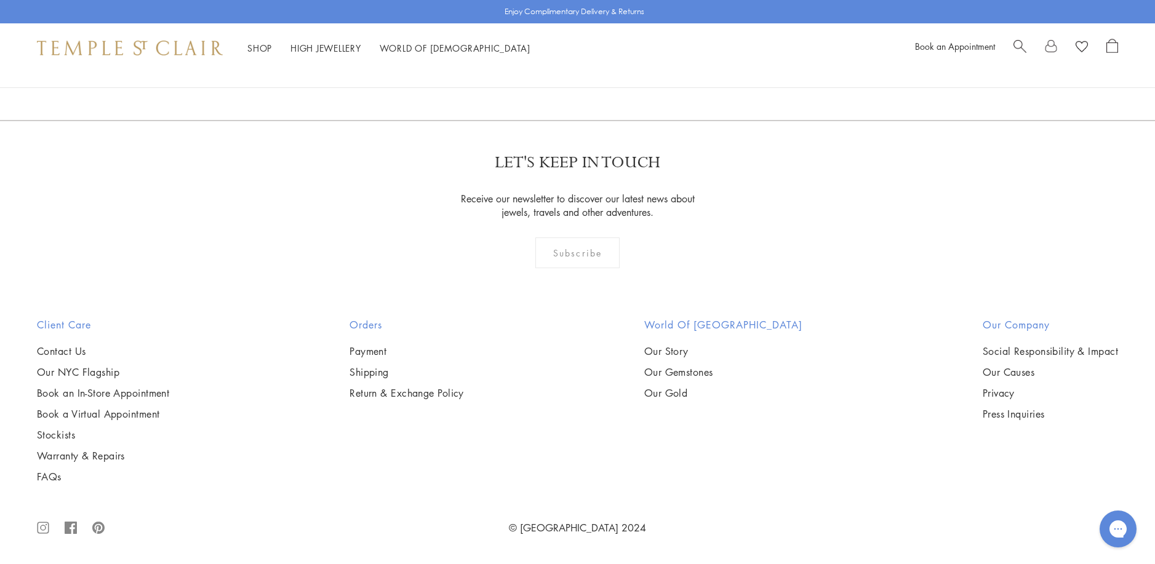
scroll to position [5293, 0]
click at [0, 0] on img at bounding box center [0, 0] width 0 height 0
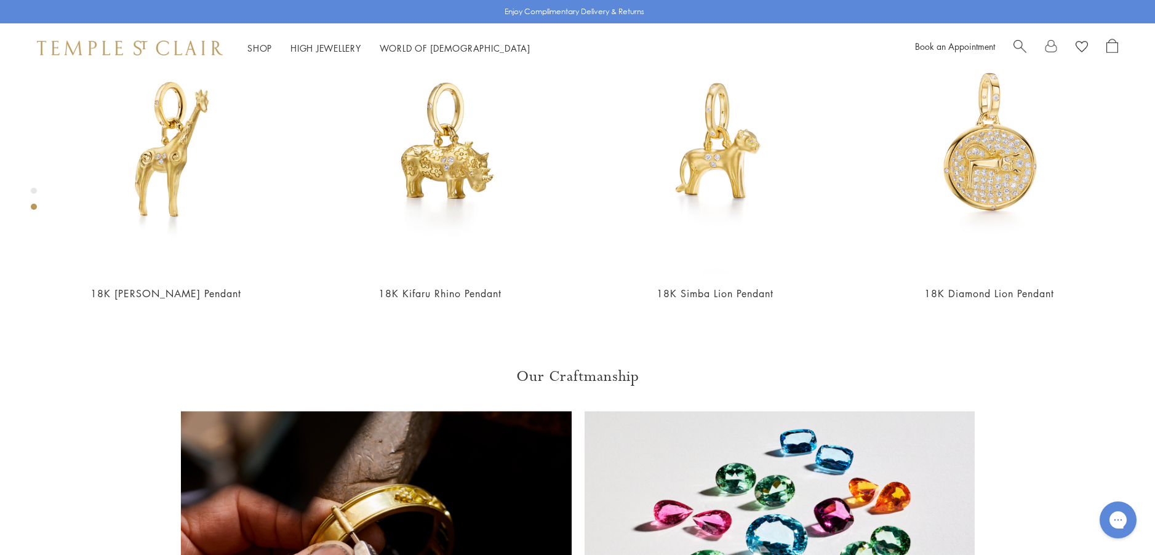
scroll to position [811, 0]
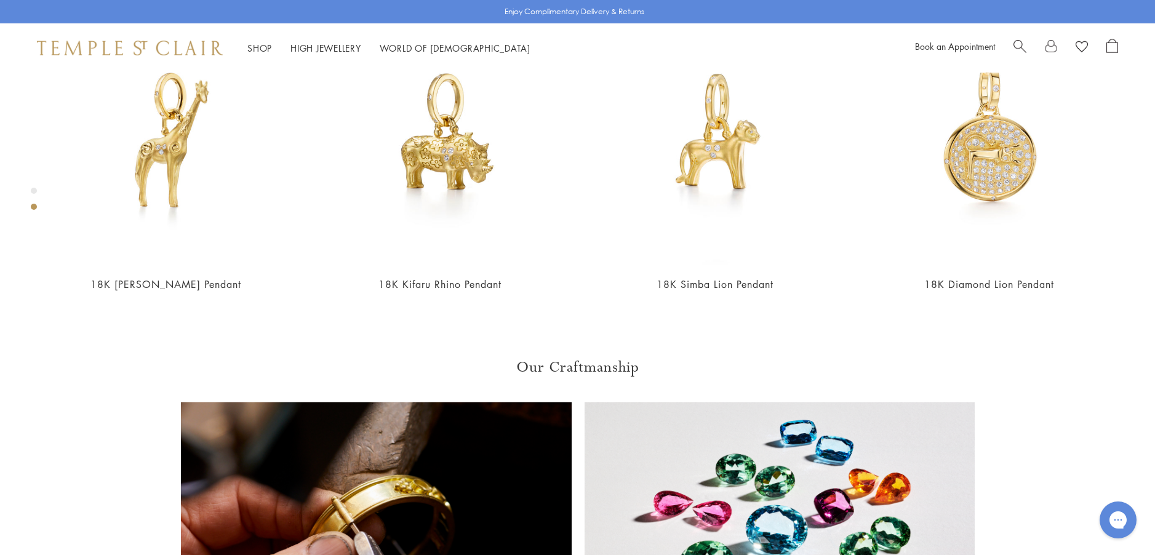
scroll to position [811, 0]
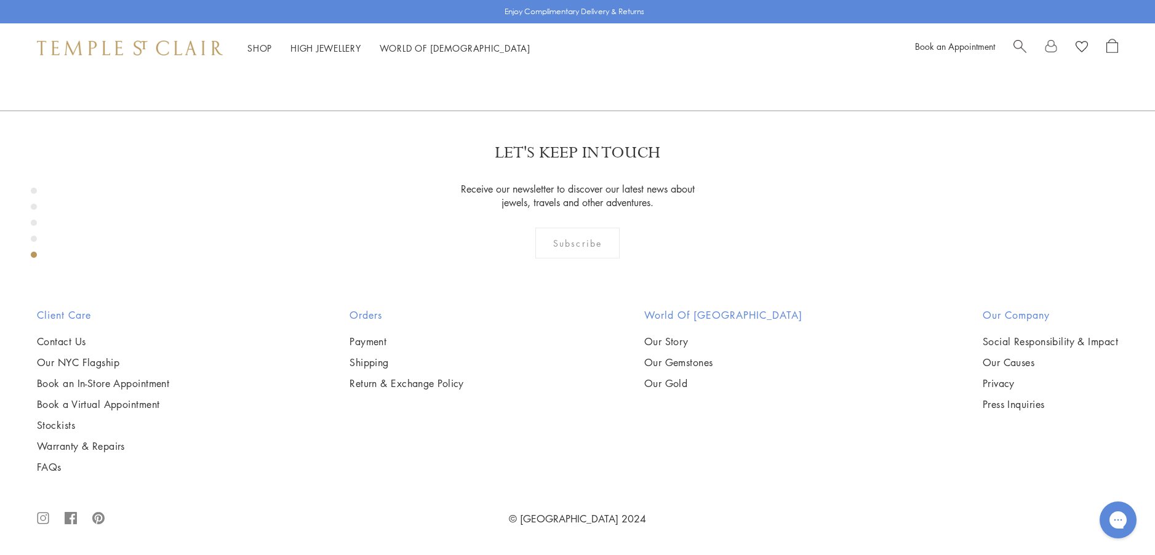
scroll to position [2596, 0]
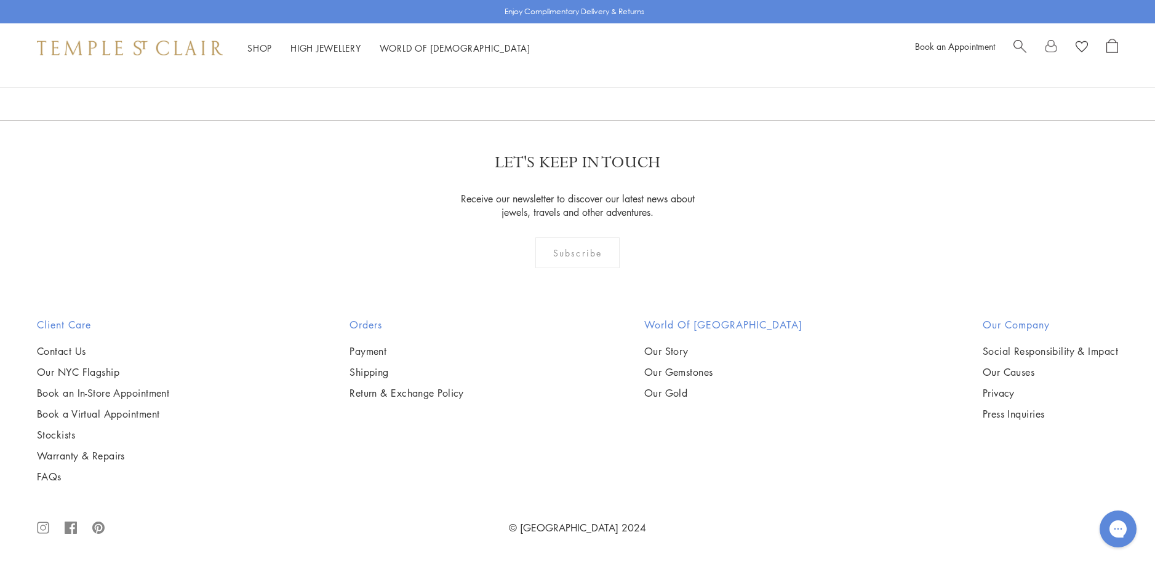
scroll to position [8003, 0]
click at [617, 71] on link "3" at bounding box center [618, 54] width 41 height 34
click at [557, 71] on link "1" at bounding box center [557, 54] width 41 height 34
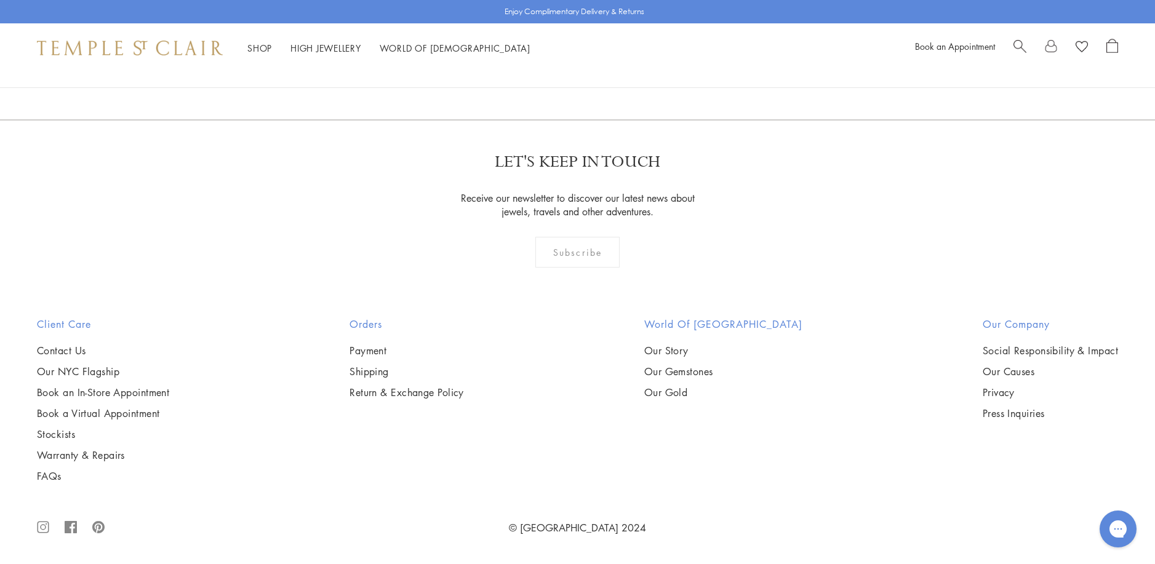
click at [0, 0] on img at bounding box center [0, 0] width 0 height 0
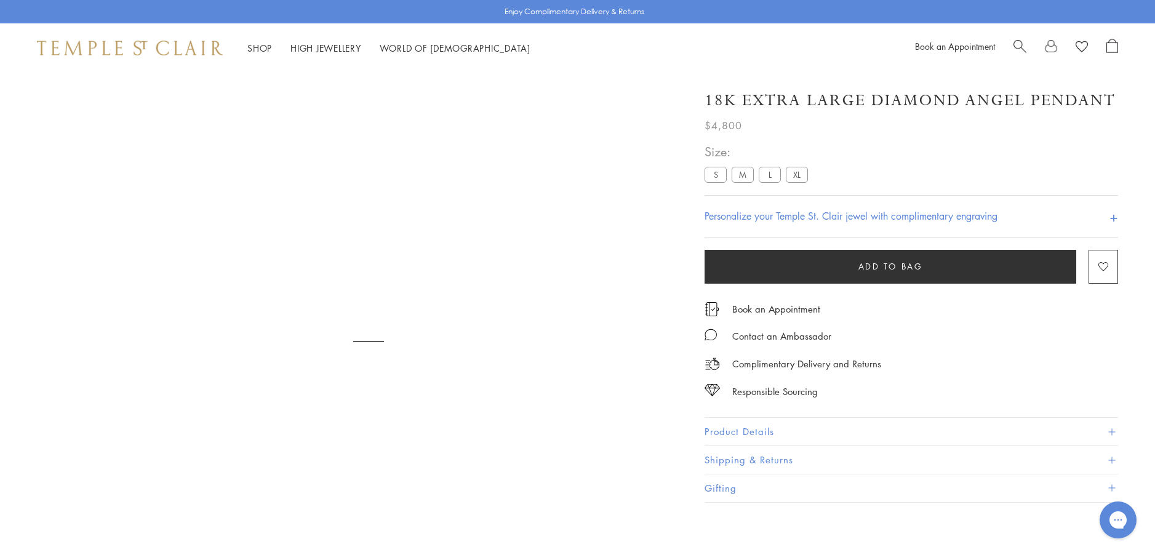
scroll to position [73, 0]
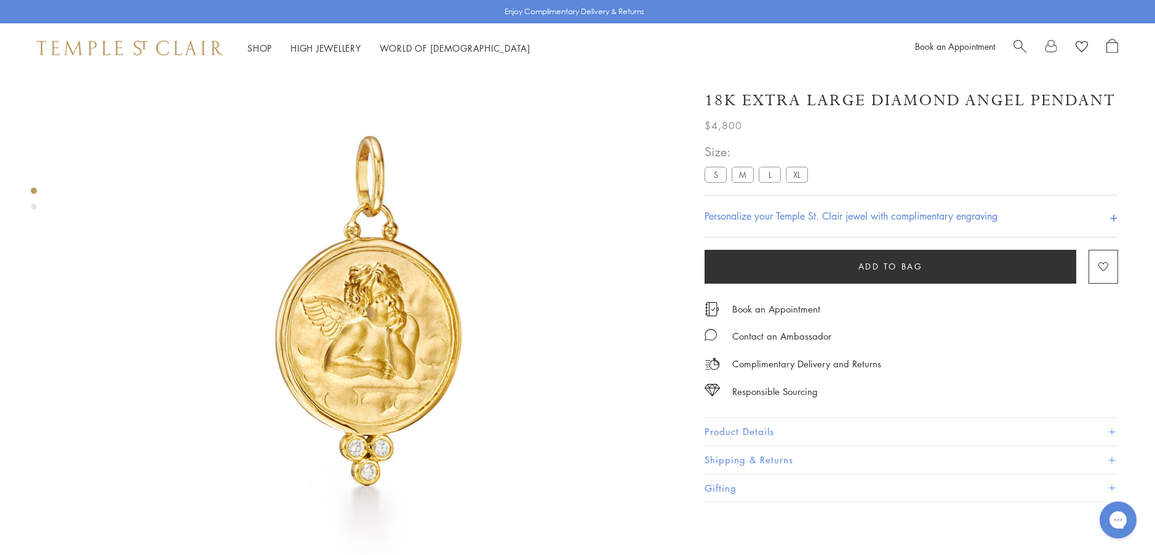
click at [750, 427] on button "Product Details" at bounding box center [912, 432] width 414 height 28
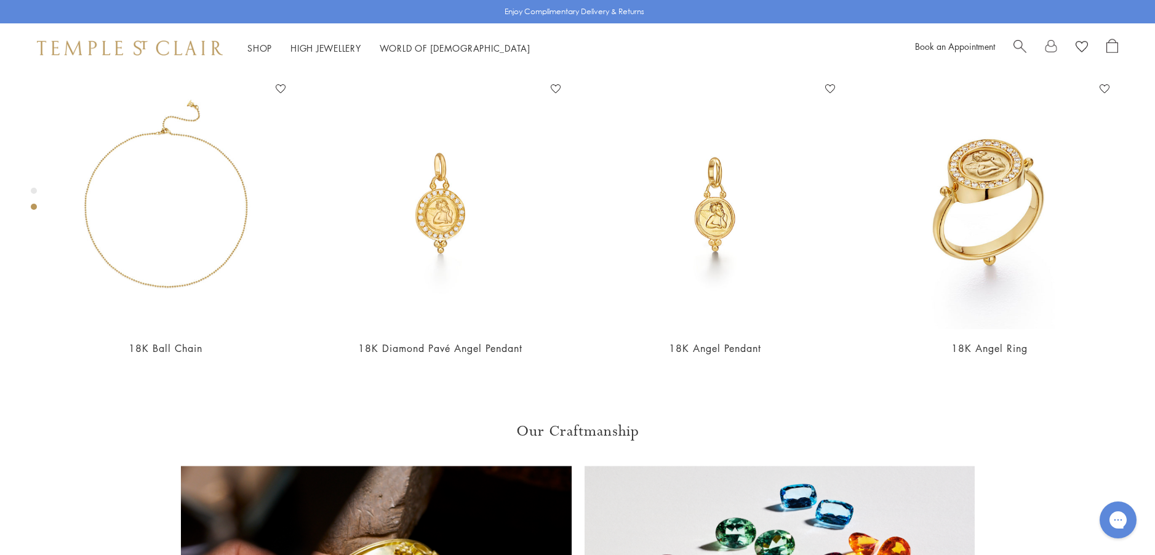
scroll to position [688, 0]
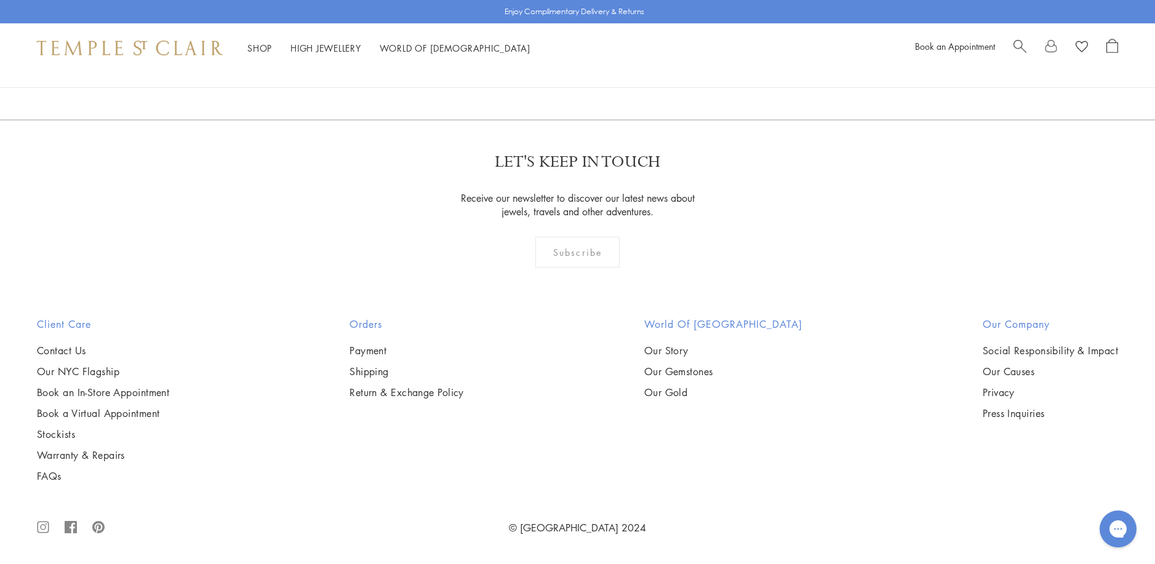
scroll to position [5357, 0]
click at [0, 0] on img at bounding box center [0, 0] width 0 height 0
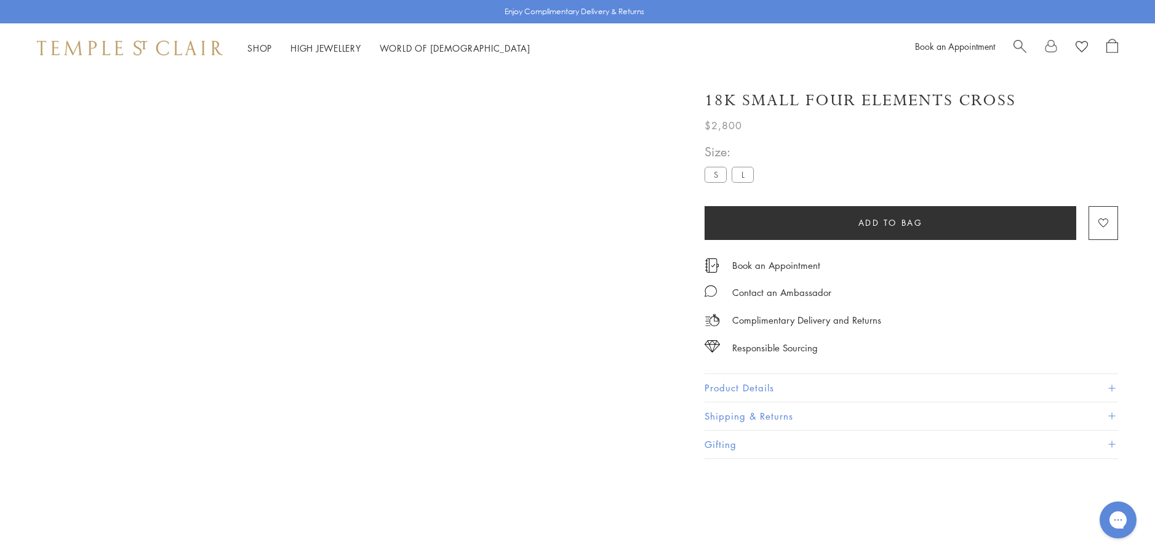
scroll to position [73, 0]
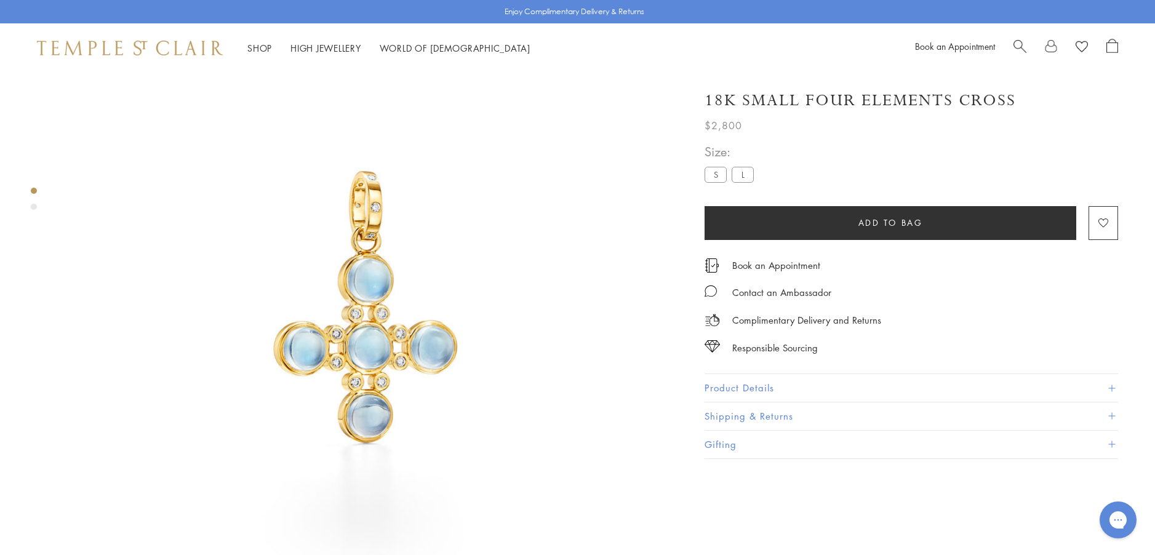
click at [726, 388] on button "Product Details" at bounding box center [912, 388] width 414 height 28
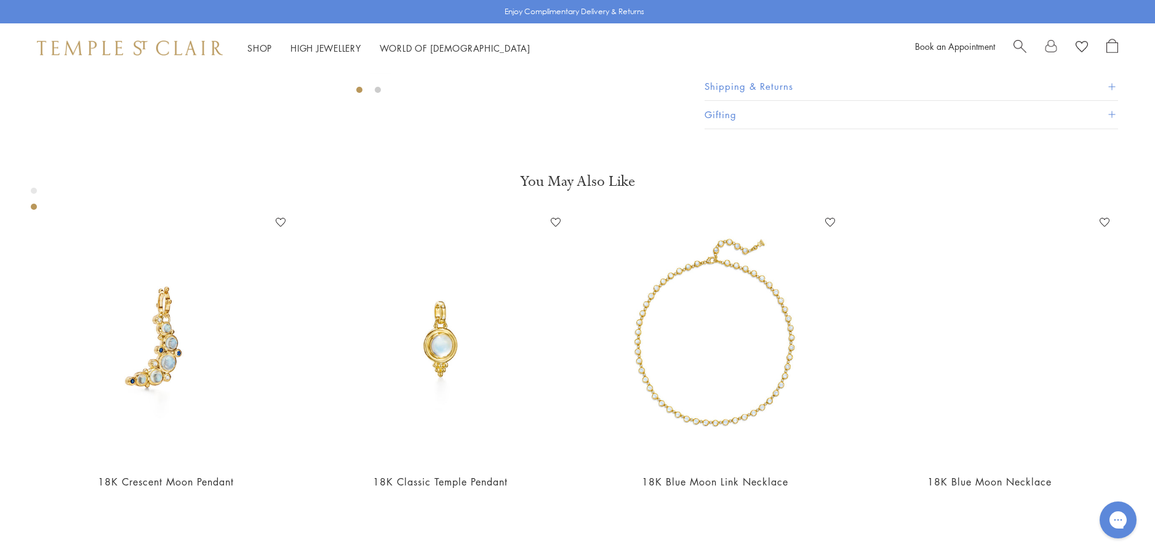
scroll to position [627, 0]
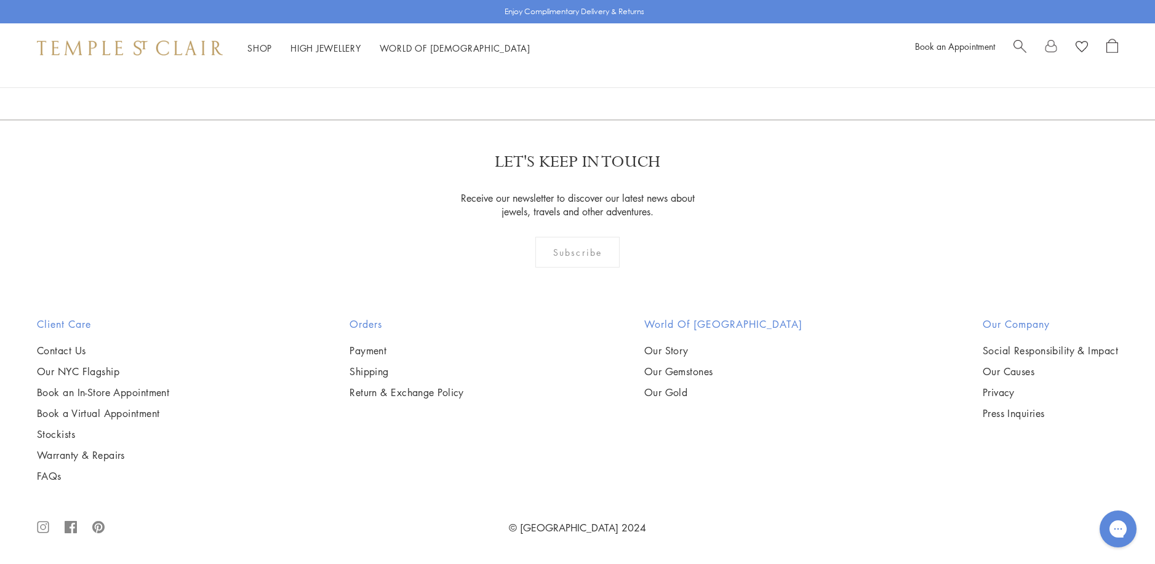
scroll to position [9422, 0]
click at [555, 70] on link "2" at bounding box center [558, 53] width 41 height 34
click at [0, 0] on img at bounding box center [0, 0] width 0 height 0
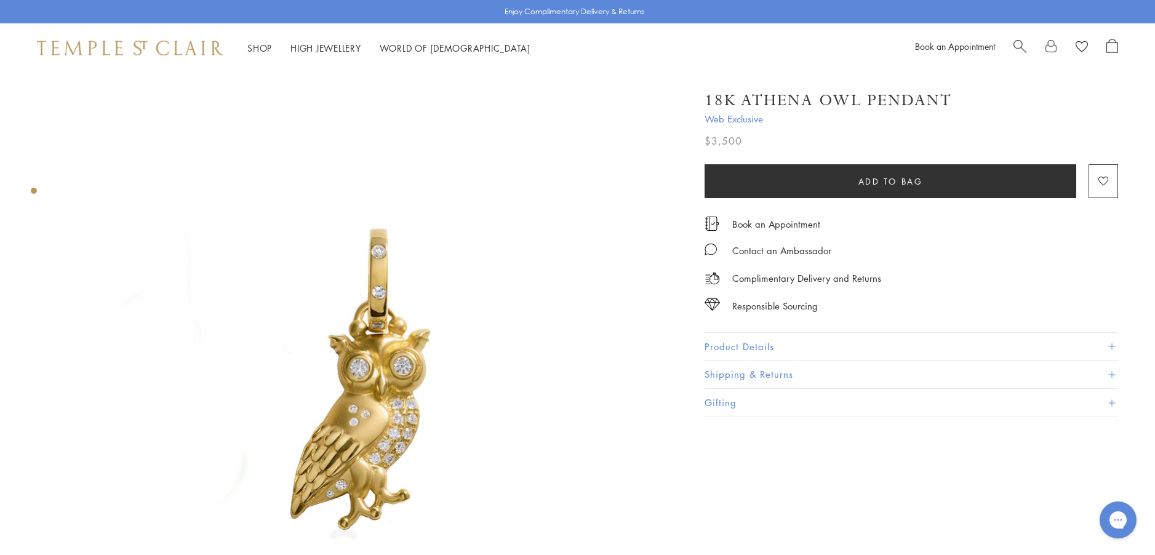
click at [740, 344] on button "Product Details" at bounding box center [912, 347] width 414 height 28
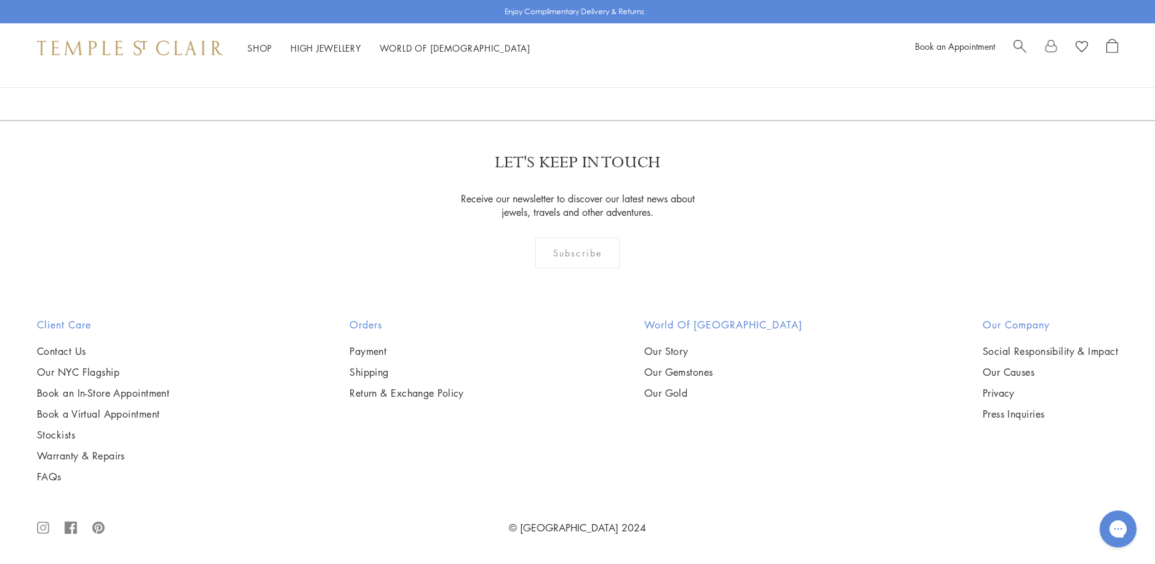
scroll to position [8127, 0]
click at [535, 71] on link "1" at bounding box center [538, 54] width 41 height 34
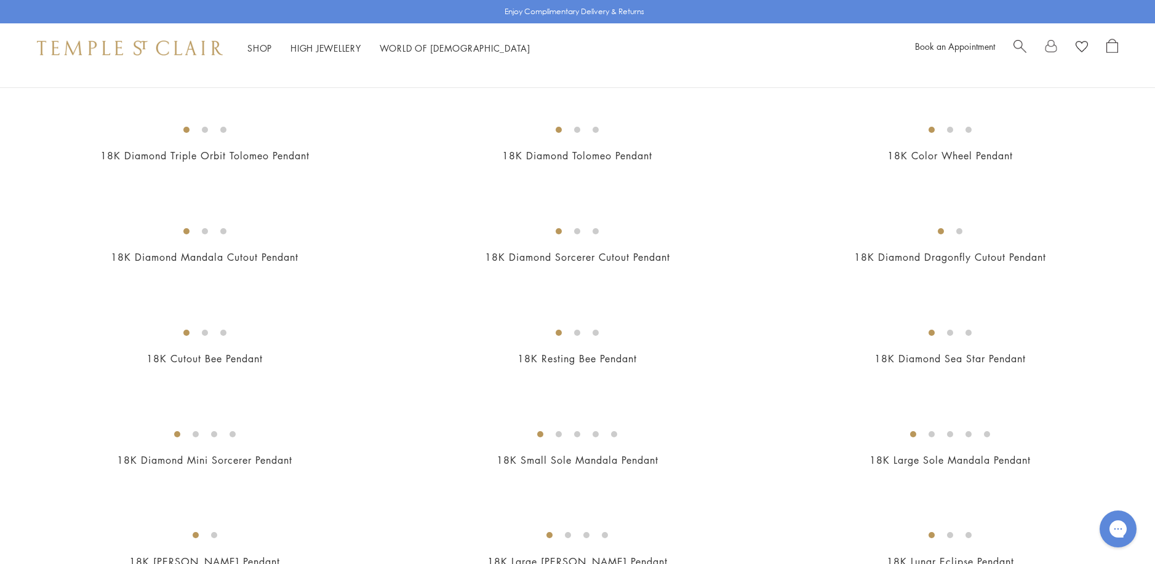
scroll to position [1846, 0]
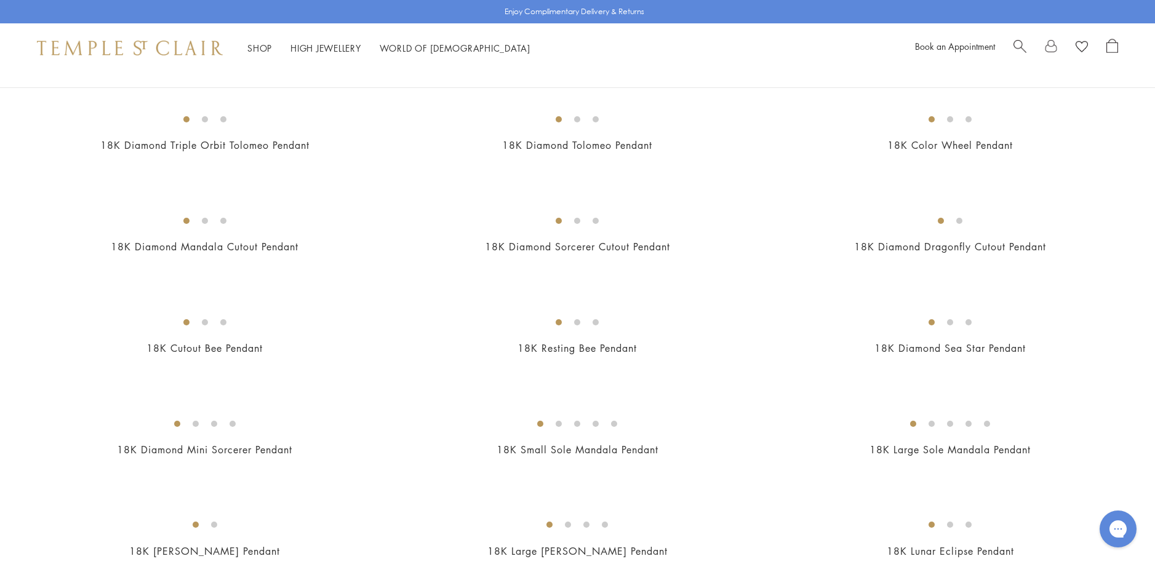
click at [0, 0] on img at bounding box center [0, 0] width 0 height 0
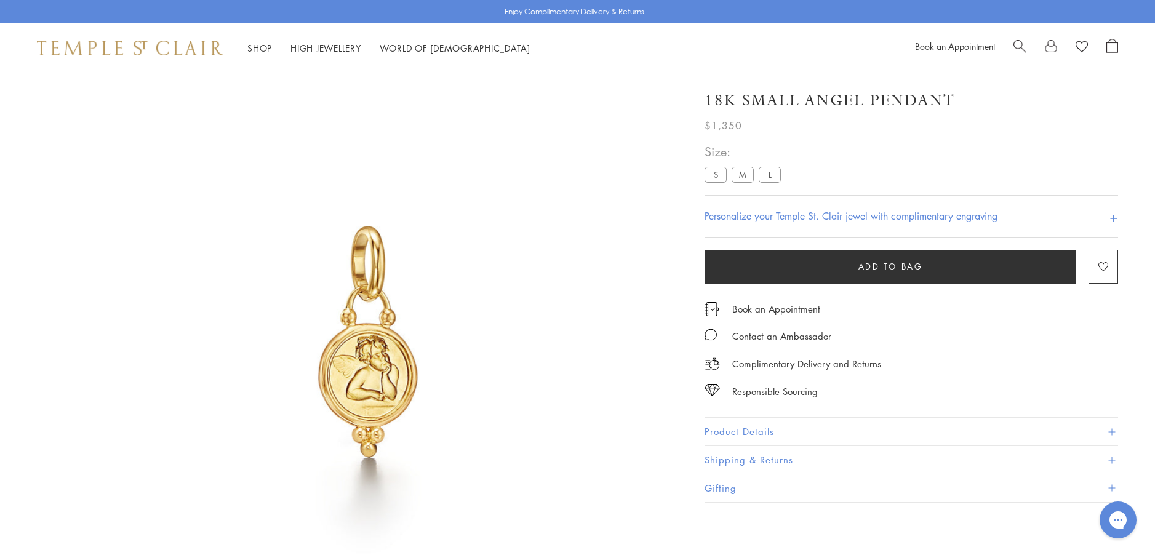
scroll to position [73, 0]
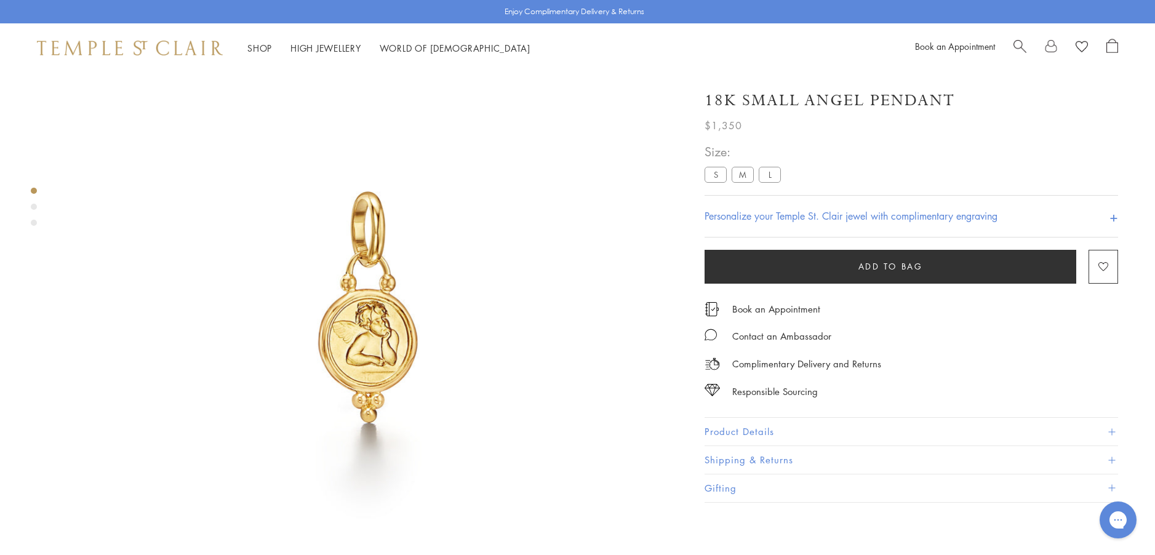
click at [751, 428] on button "Product Details" at bounding box center [912, 432] width 414 height 28
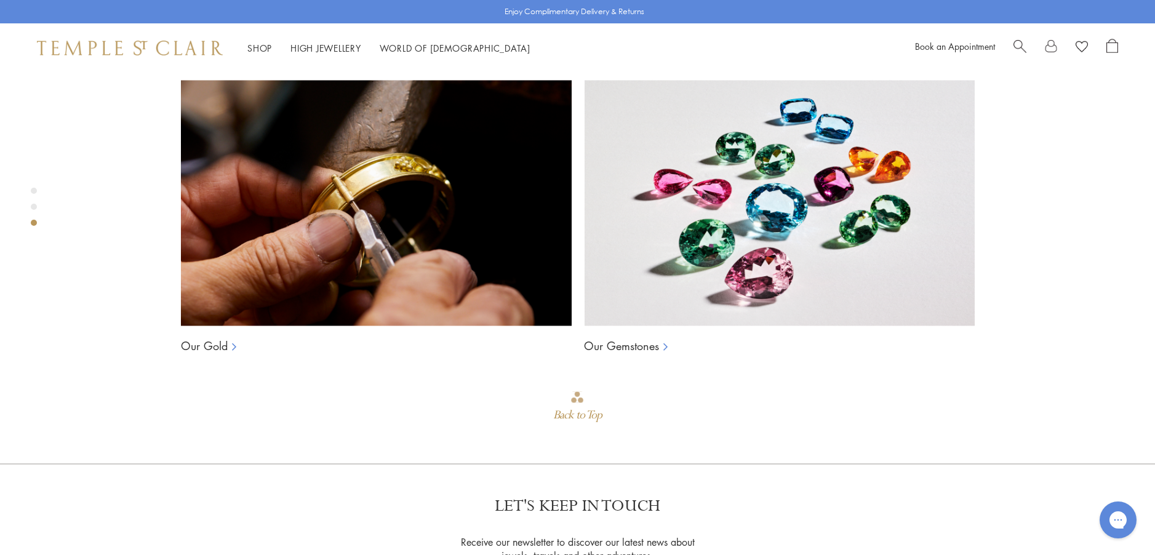
scroll to position [996, 0]
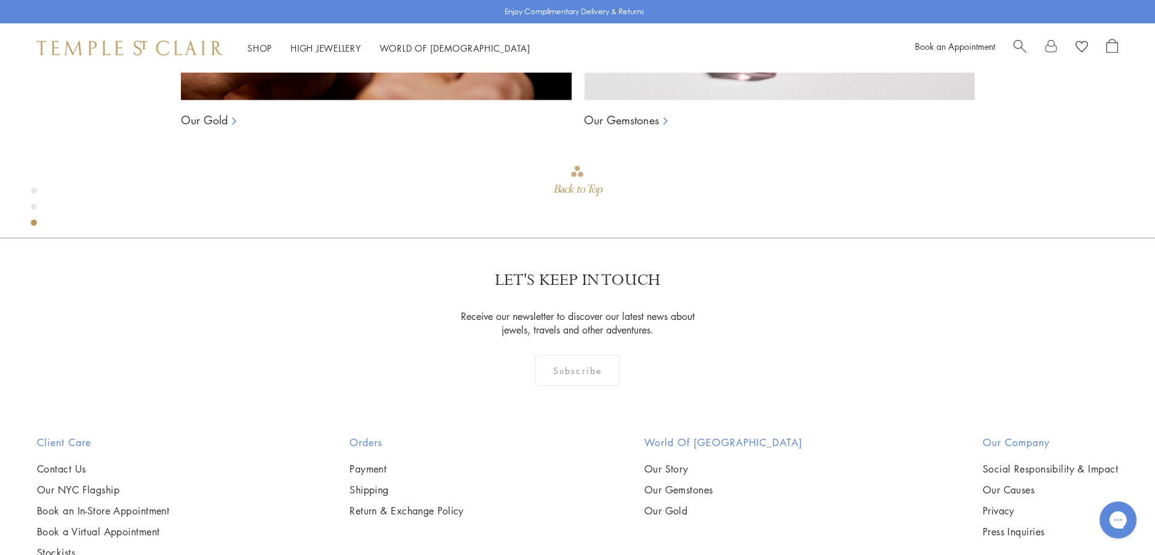
scroll to position [1304, 0]
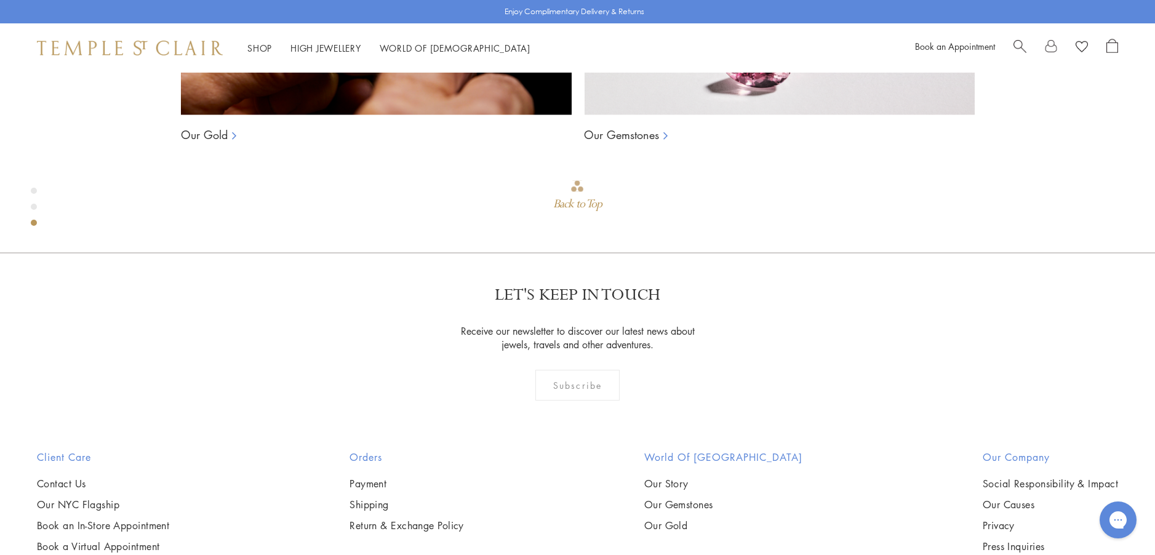
scroll to position [1365, 0]
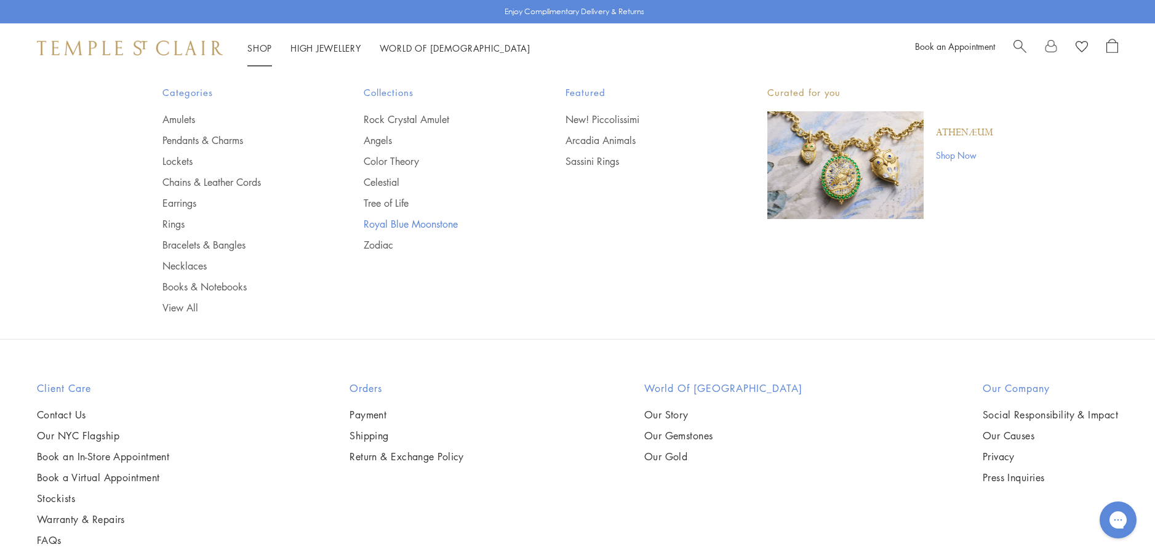
click at [420, 225] on link "Royal Blue Moonstone" at bounding box center [440, 224] width 153 height 14
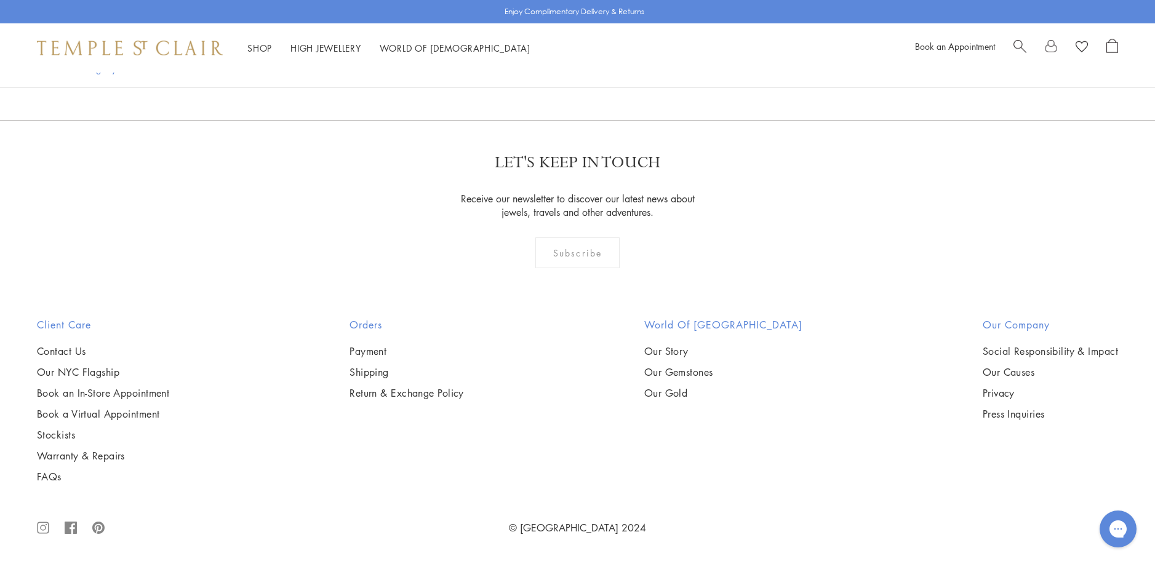
scroll to position [5601, 0]
click at [0, 0] on img at bounding box center [0, 0] width 0 height 0
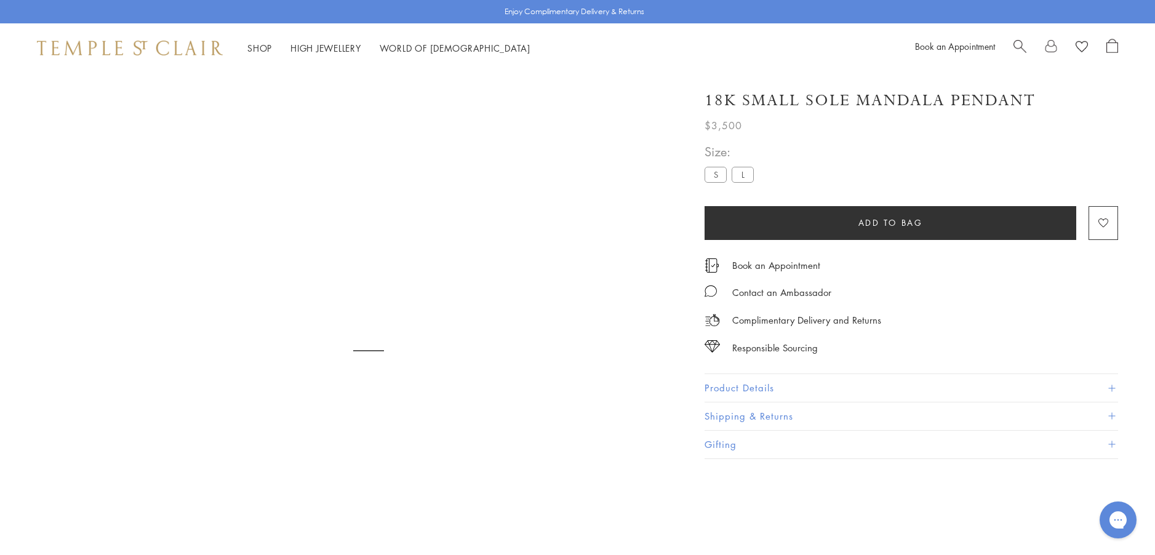
scroll to position [73, 0]
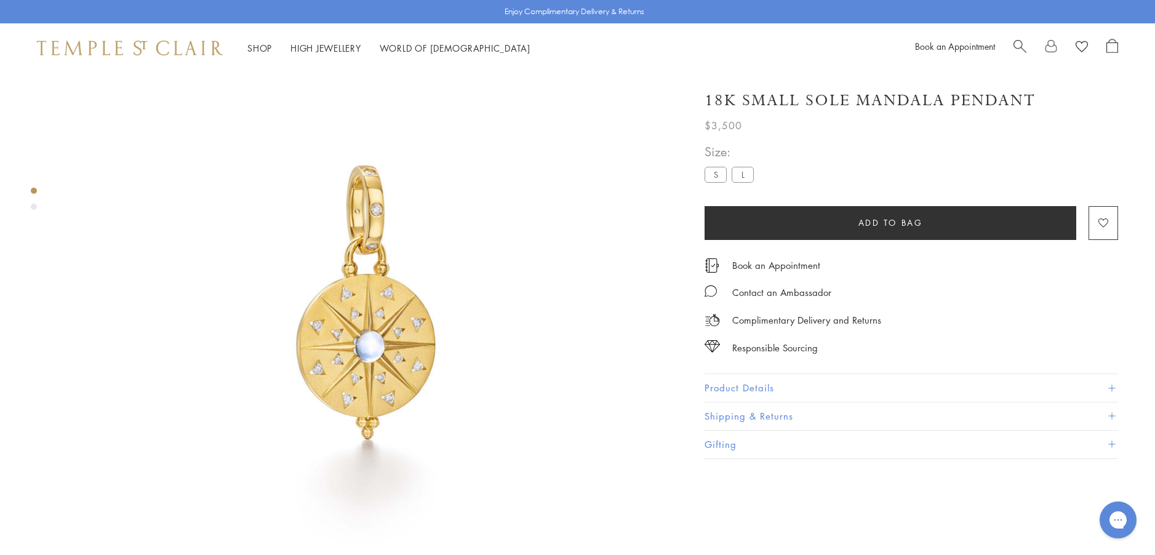
click at [743, 382] on button "Product Details" at bounding box center [912, 388] width 414 height 28
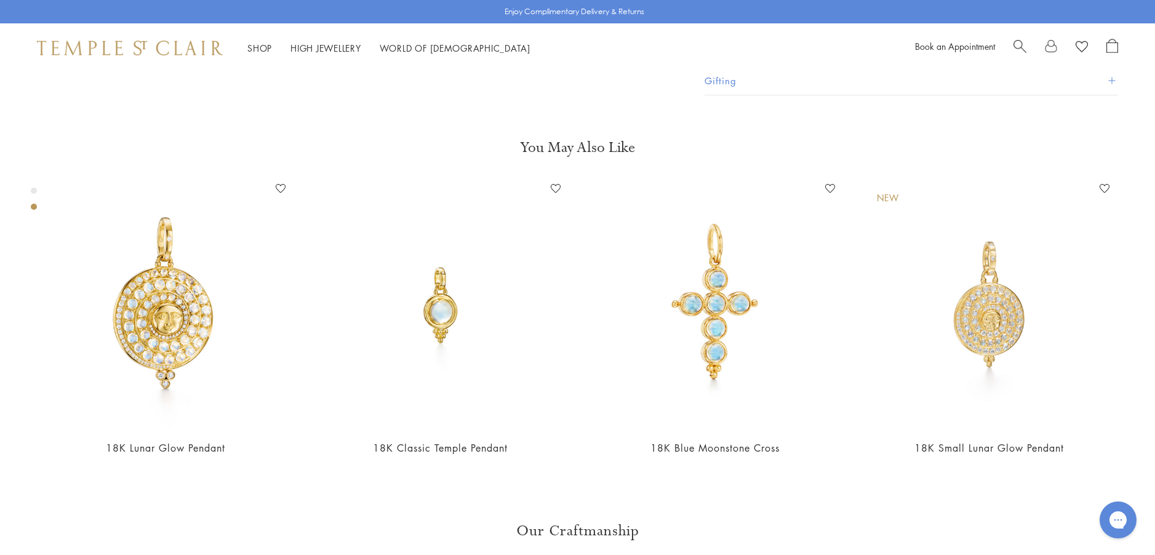
scroll to position [688, 0]
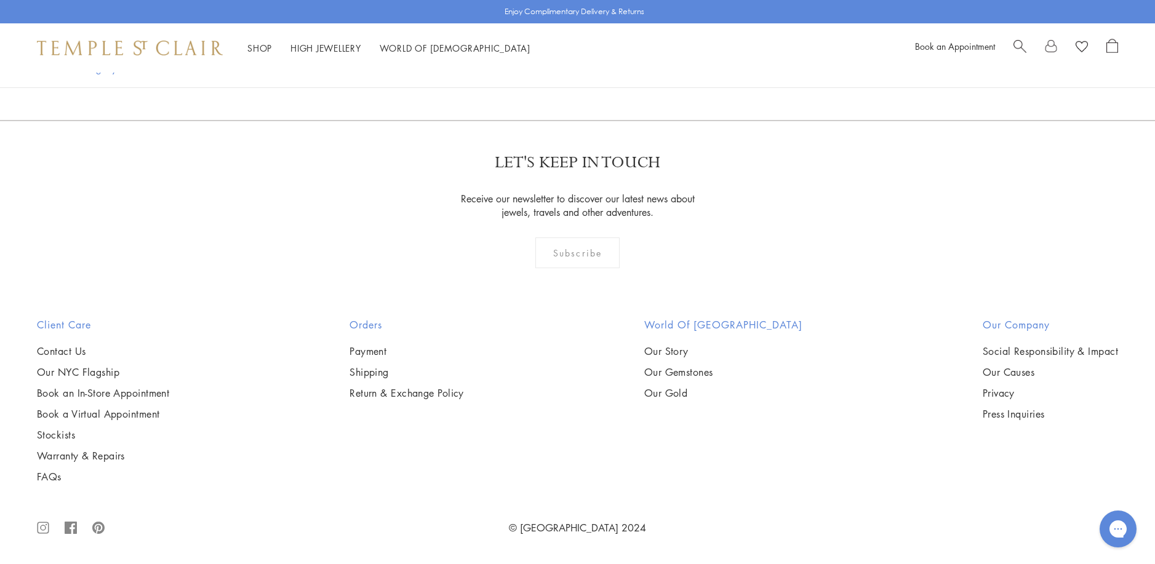
scroll to position [3080, 0]
click at [0, 0] on img at bounding box center [0, 0] width 0 height 0
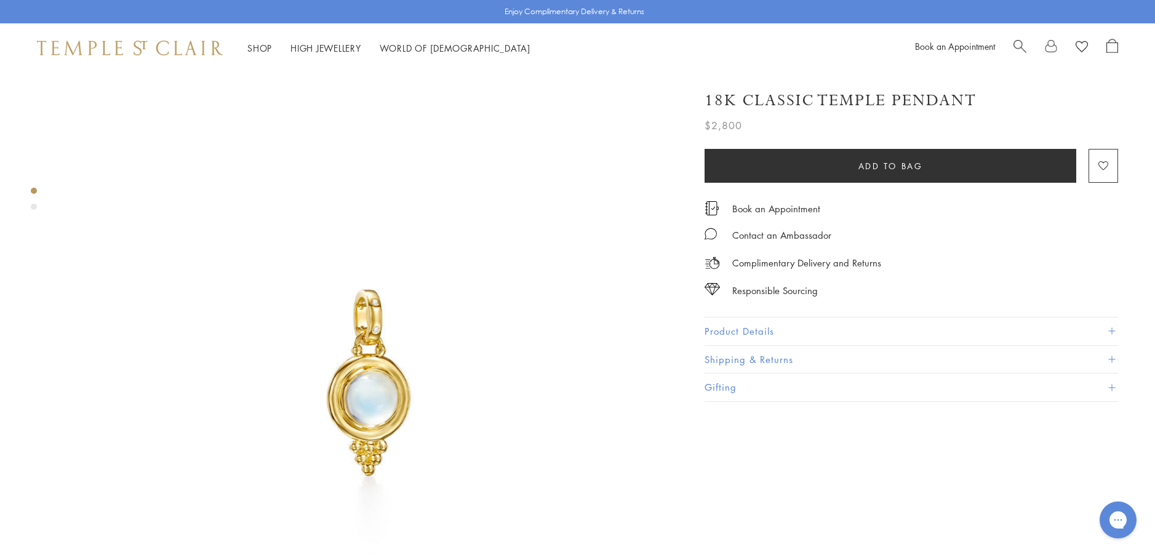
click at [748, 329] on button "Product Details" at bounding box center [912, 332] width 414 height 28
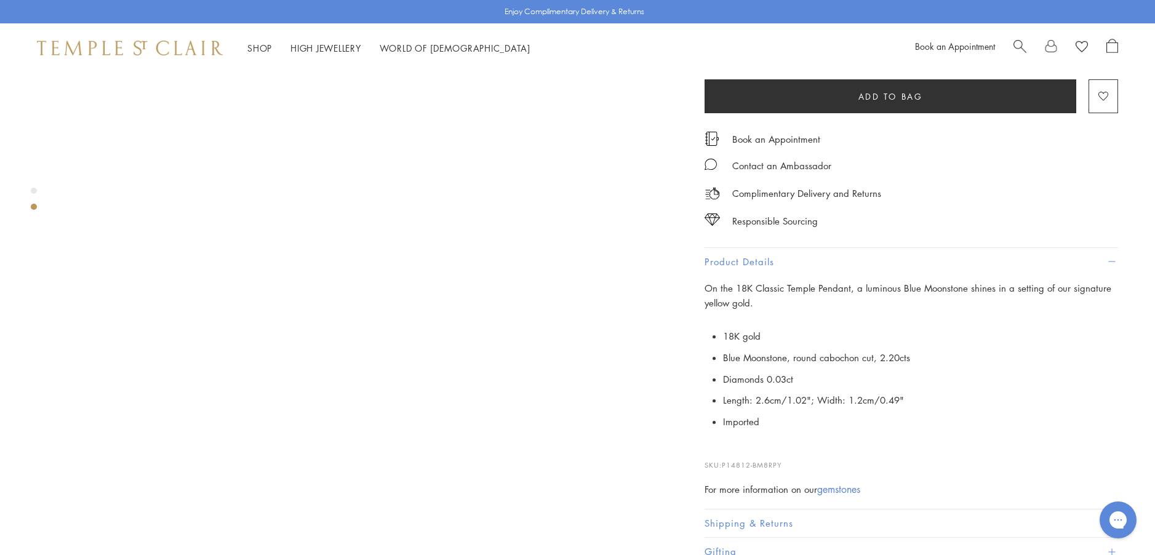
scroll to position [739, 0]
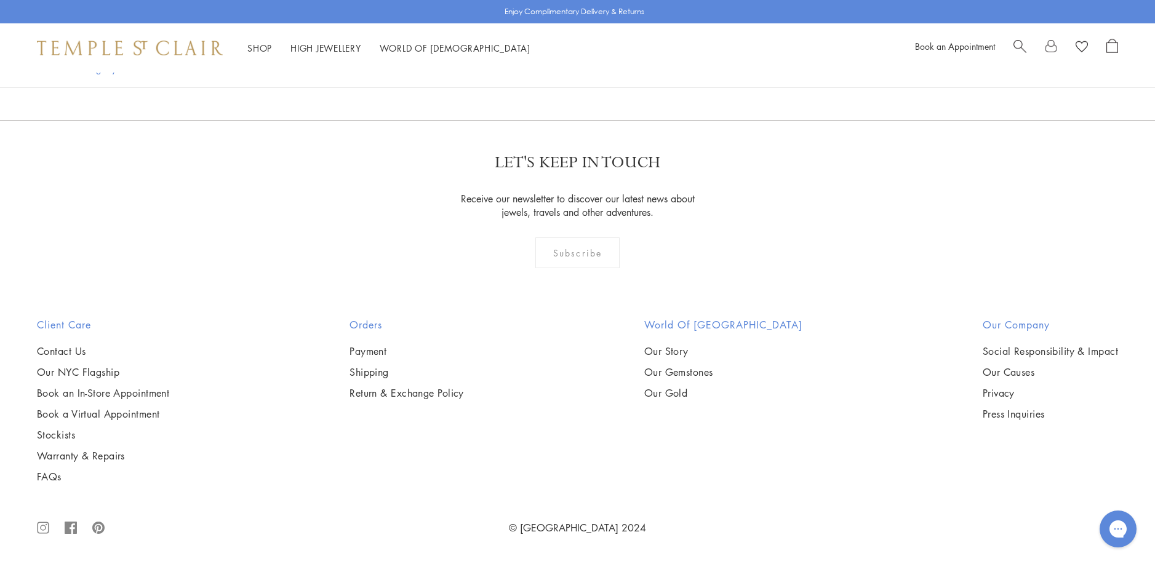
scroll to position [2587, 0]
click at [0, 0] on img at bounding box center [0, 0] width 0 height 0
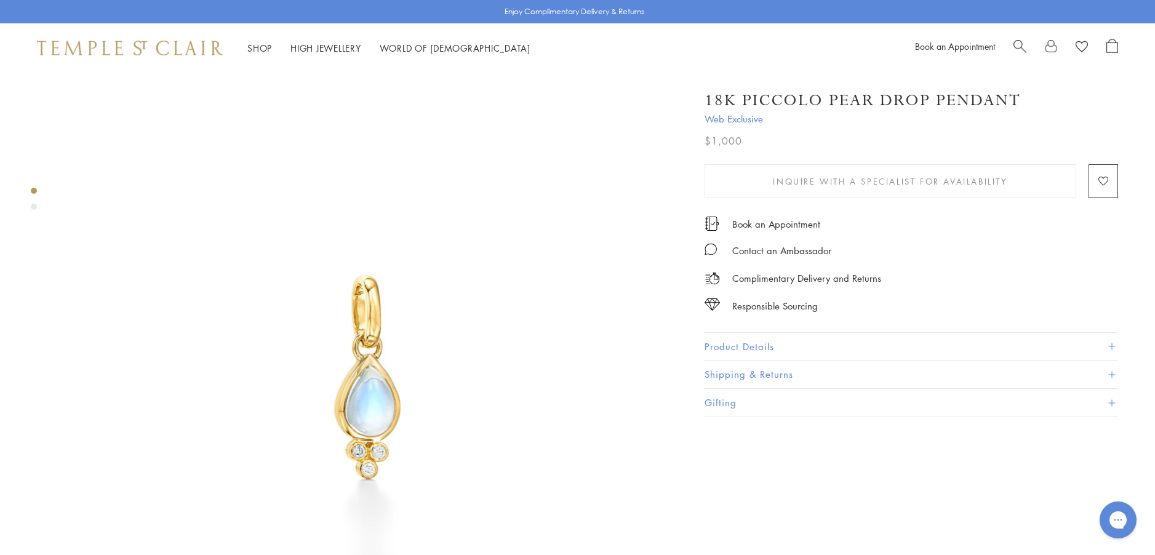
click at [721, 345] on button "Product Details" at bounding box center [912, 347] width 414 height 28
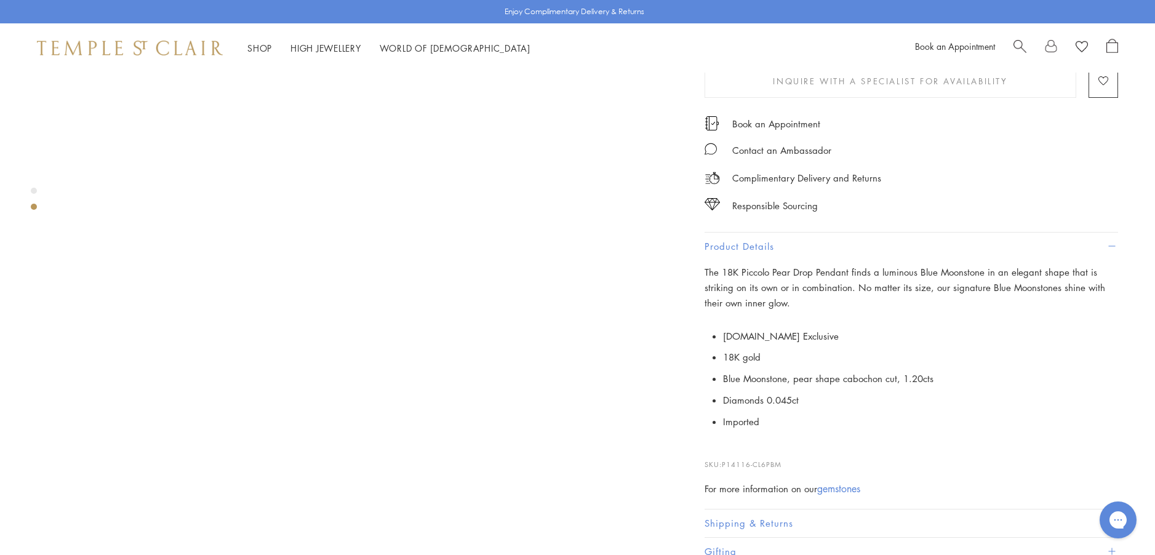
scroll to position [739, 0]
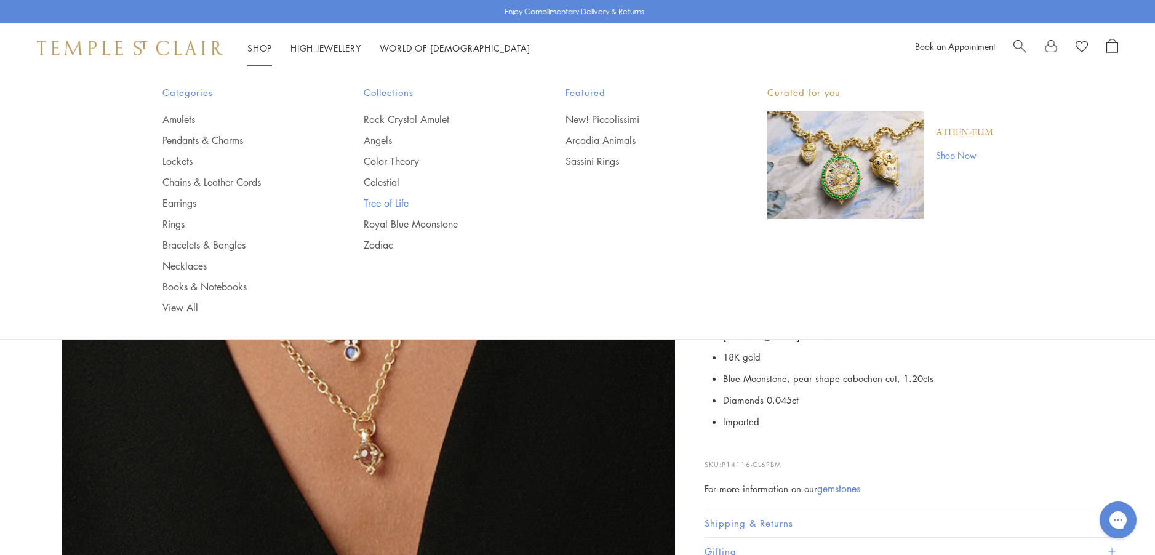
click at [395, 199] on link "Tree of Life" at bounding box center [440, 203] width 153 height 14
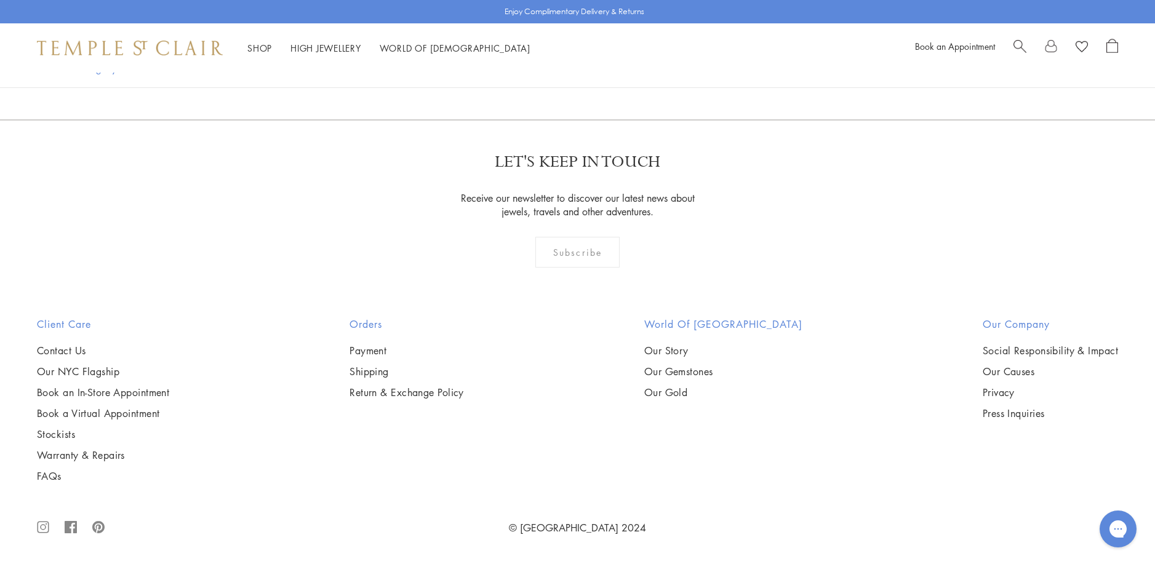
scroll to position [9478, 0]
click at [561, 70] on link "2" at bounding box center [558, 53] width 41 height 34
click at [0, 0] on img at bounding box center [0, 0] width 0 height 0
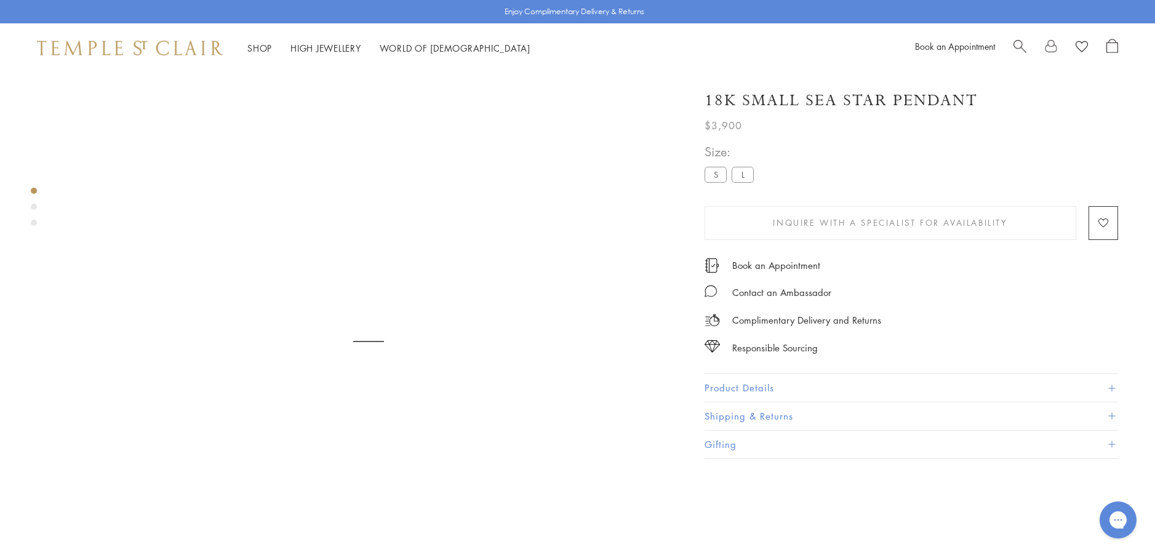
scroll to position [73, 0]
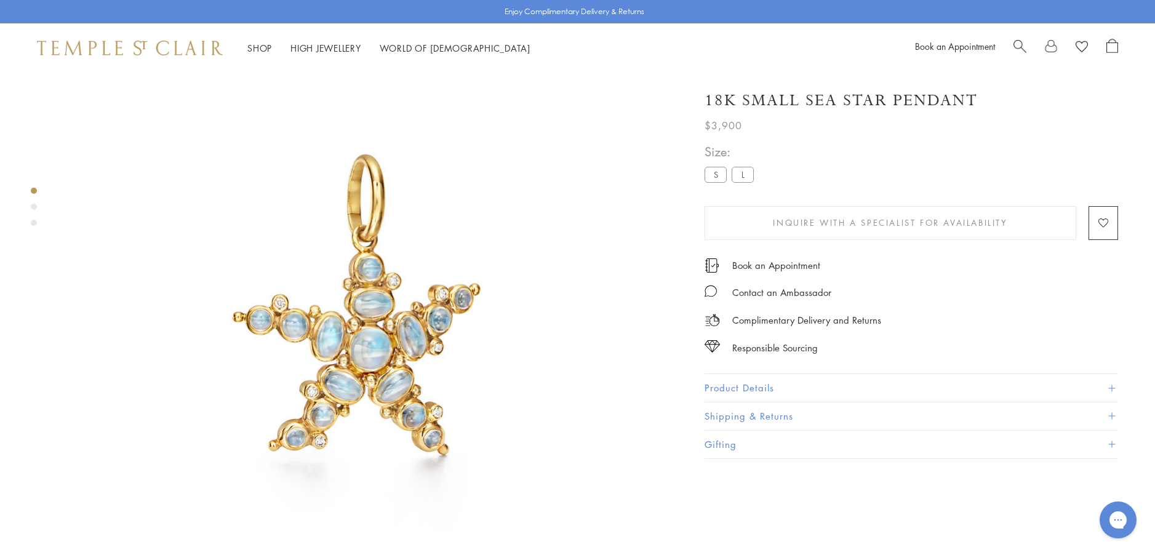
click at [747, 383] on button "Product Details" at bounding box center [912, 388] width 414 height 28
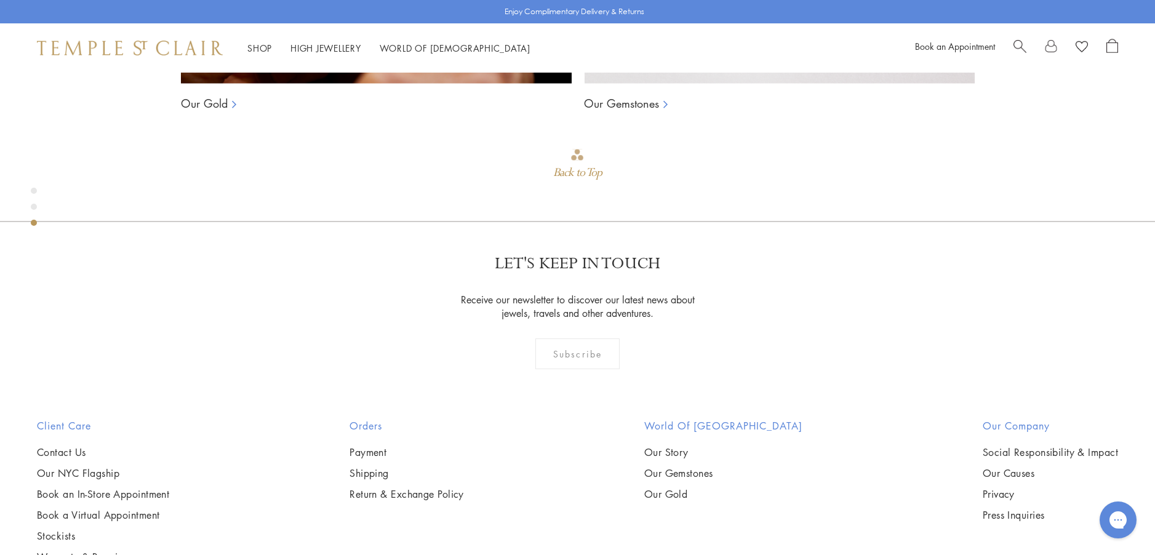
scroll to position [1427, 0]
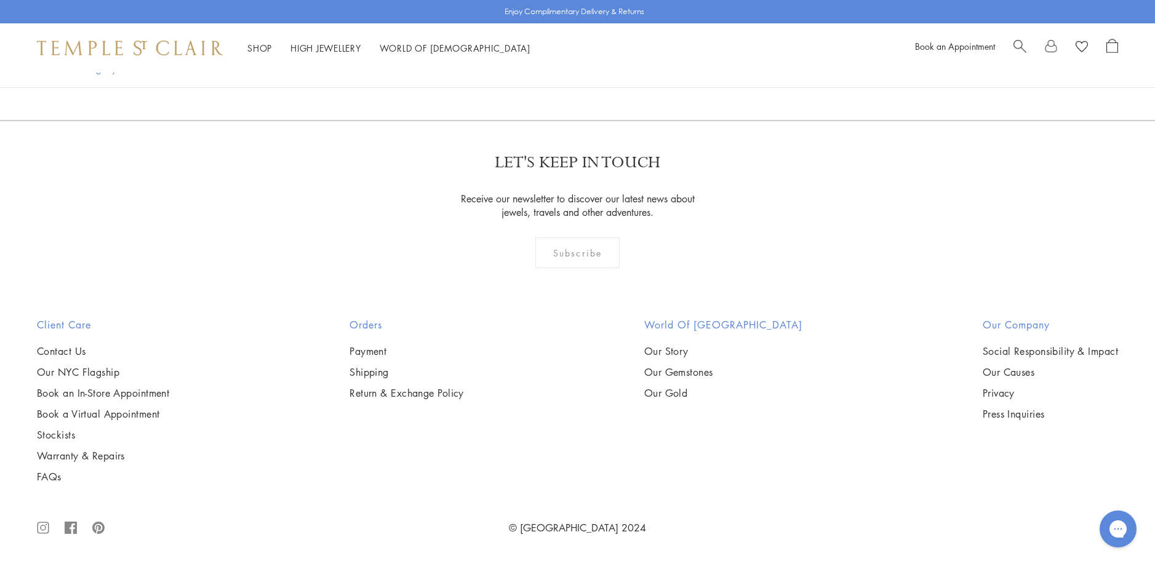
scroll to position [7265, 0]
click at [614, 71] on link "3" at bounding box center [618, 54] width 41 height 34
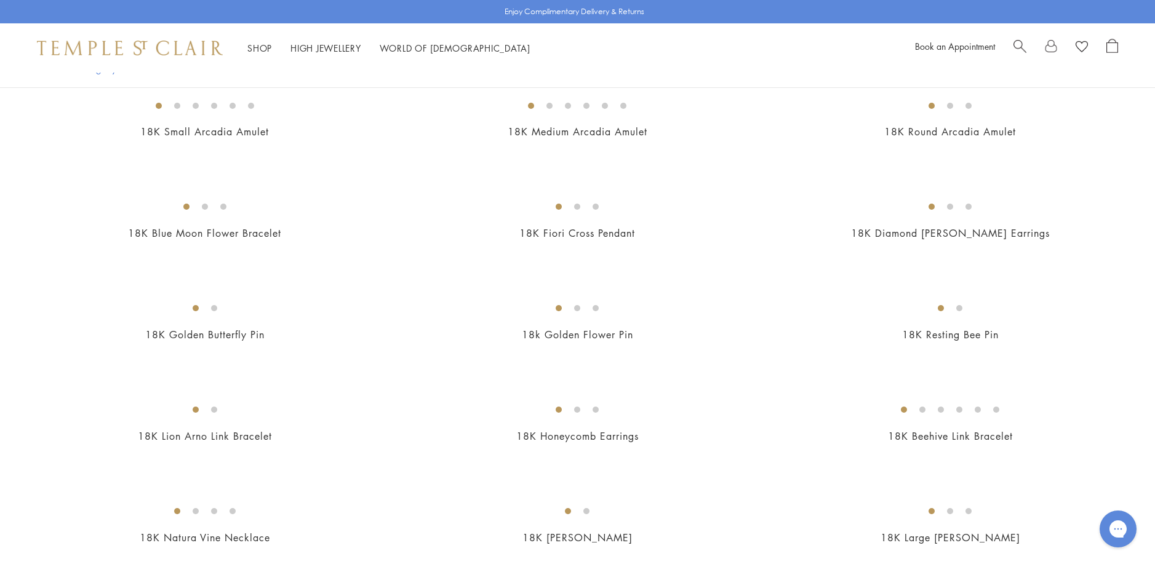
scroll to position [800, 0]
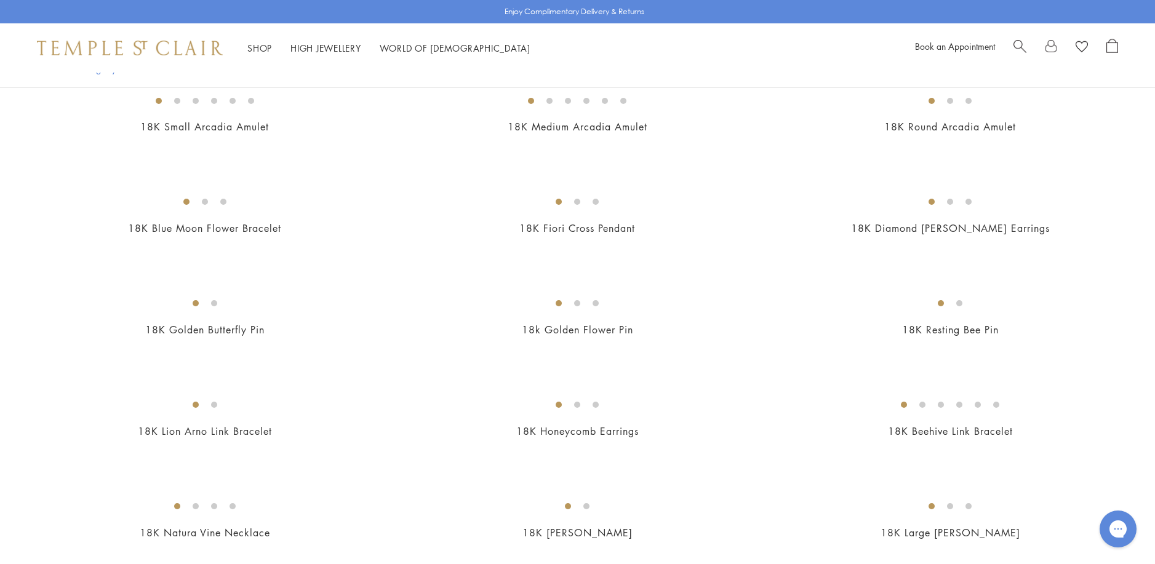
click at [0, 0] on img at bounding box center [0, 0] width 0 height 0
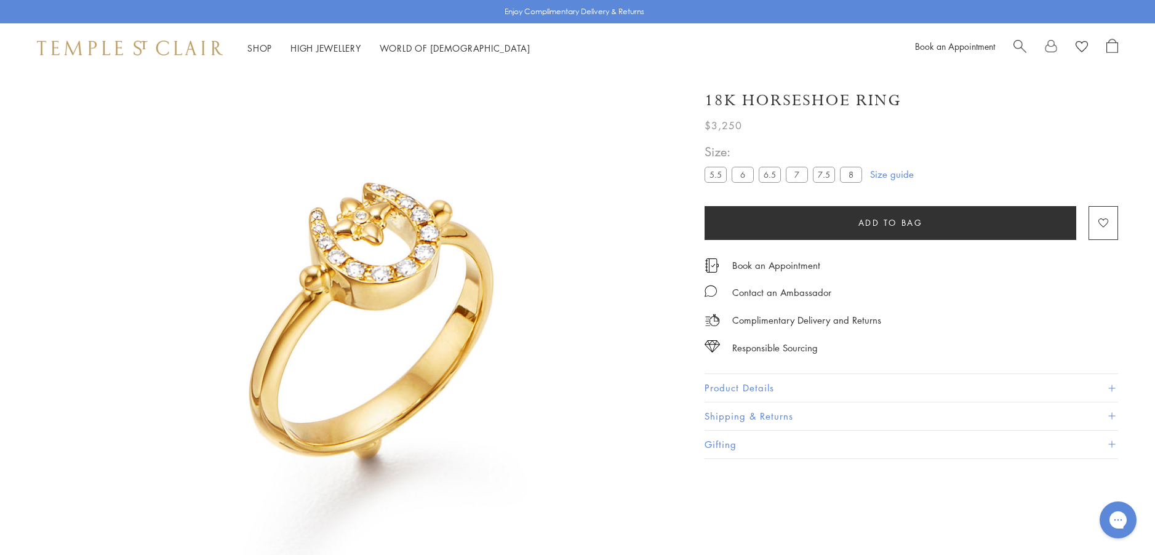
scroll to position [73, 0]
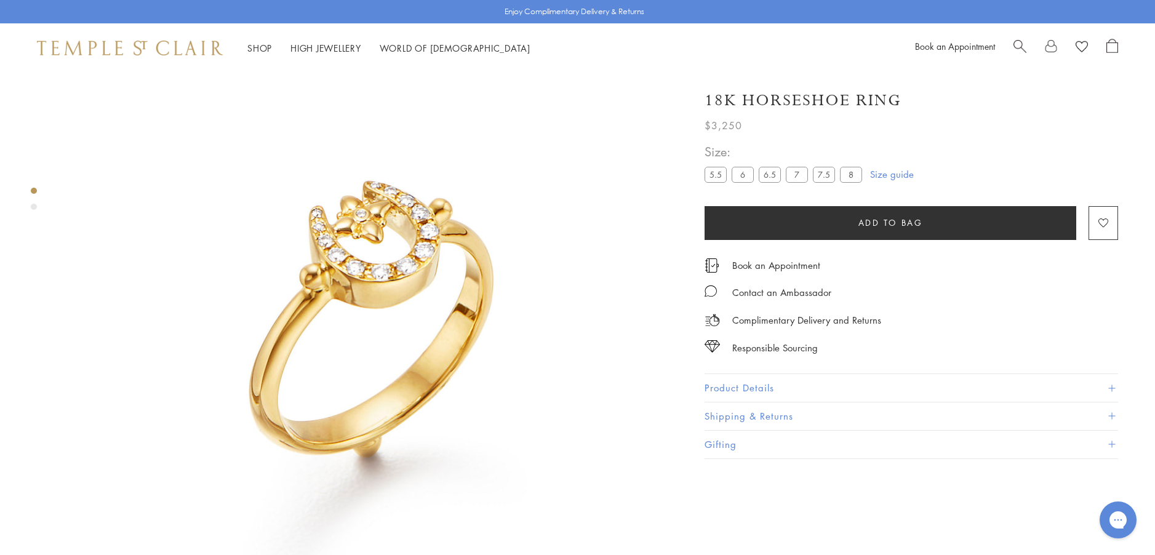
click at [721, 385] on button "Product Details" at bounding box center [912, 388] width 414 height 28
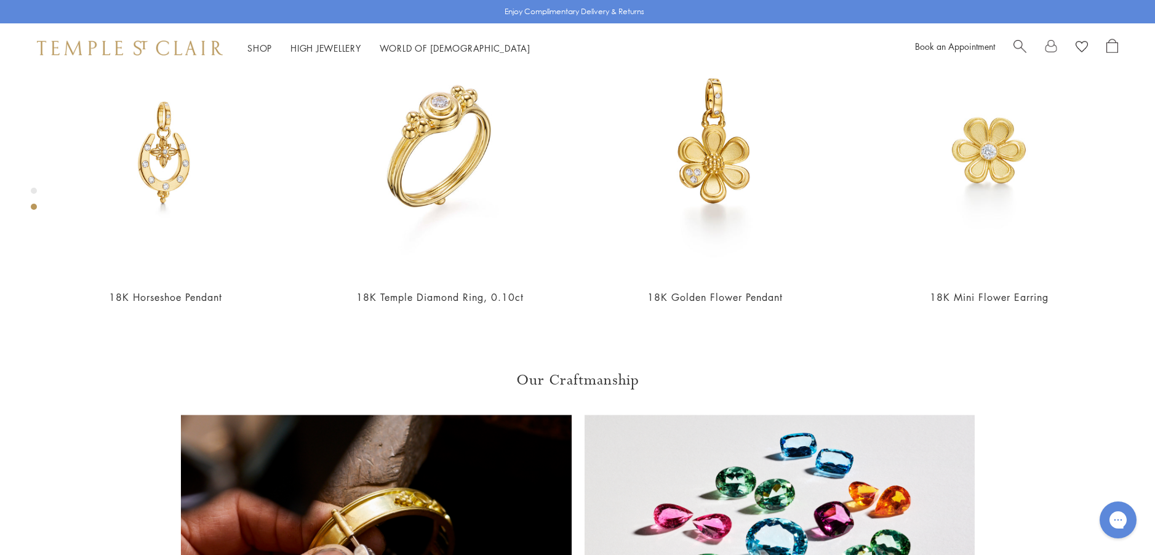
scroll to position [750, 0]
